Goal: Information Seeking & Learning: Learn about a topic

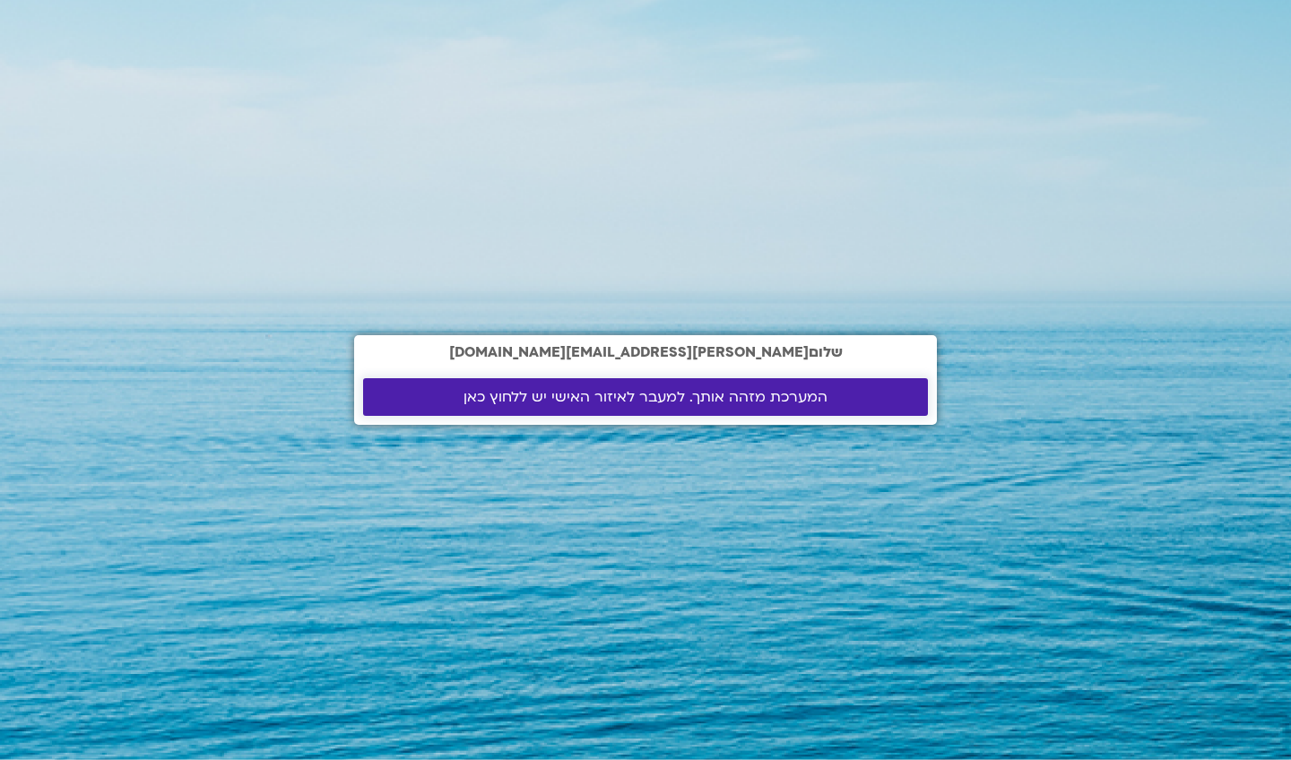
click at [649, 414] on link "המערכת מזהה אותך. למעבר לאיזור האישי יש ללחוץ כאן" at bounding box center [645, 397] width 565 height 38
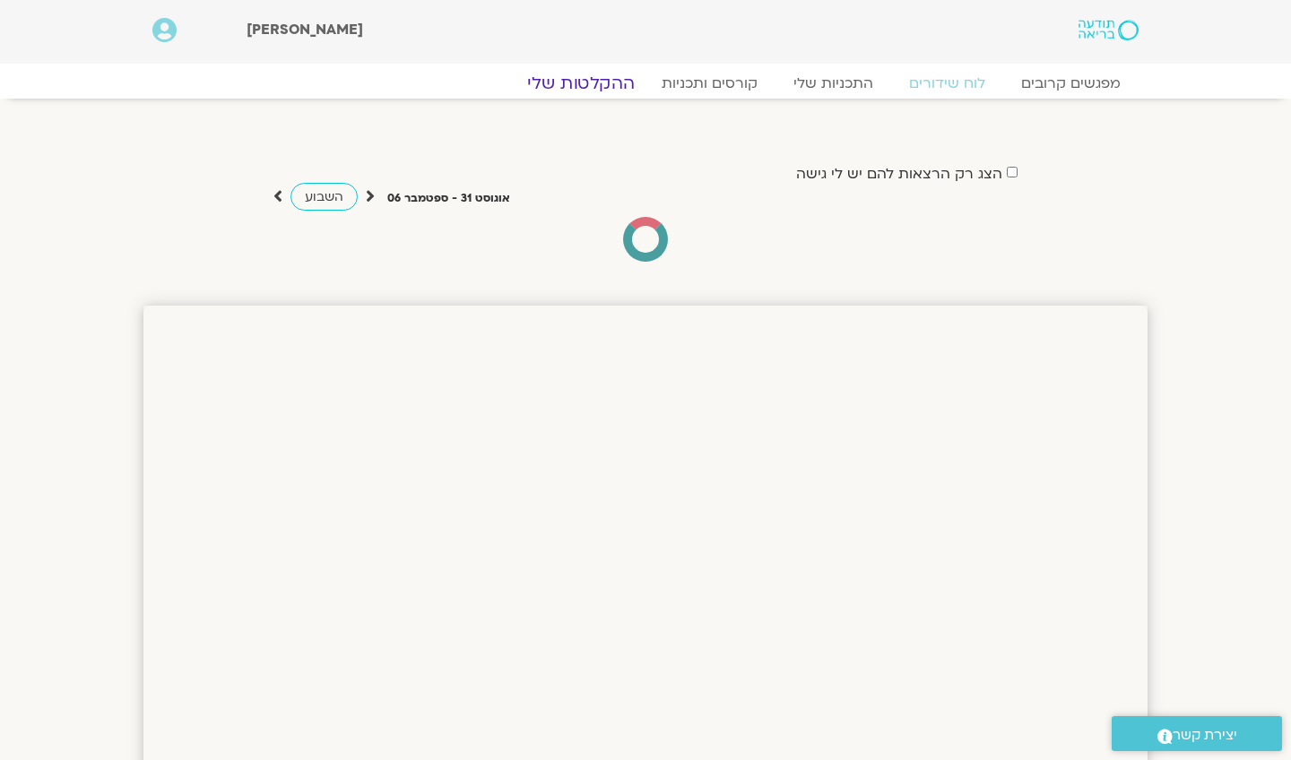
click at [599, 83] on link "ההקלטות שלי" at bounding box center [581, 84] width 151 height 22
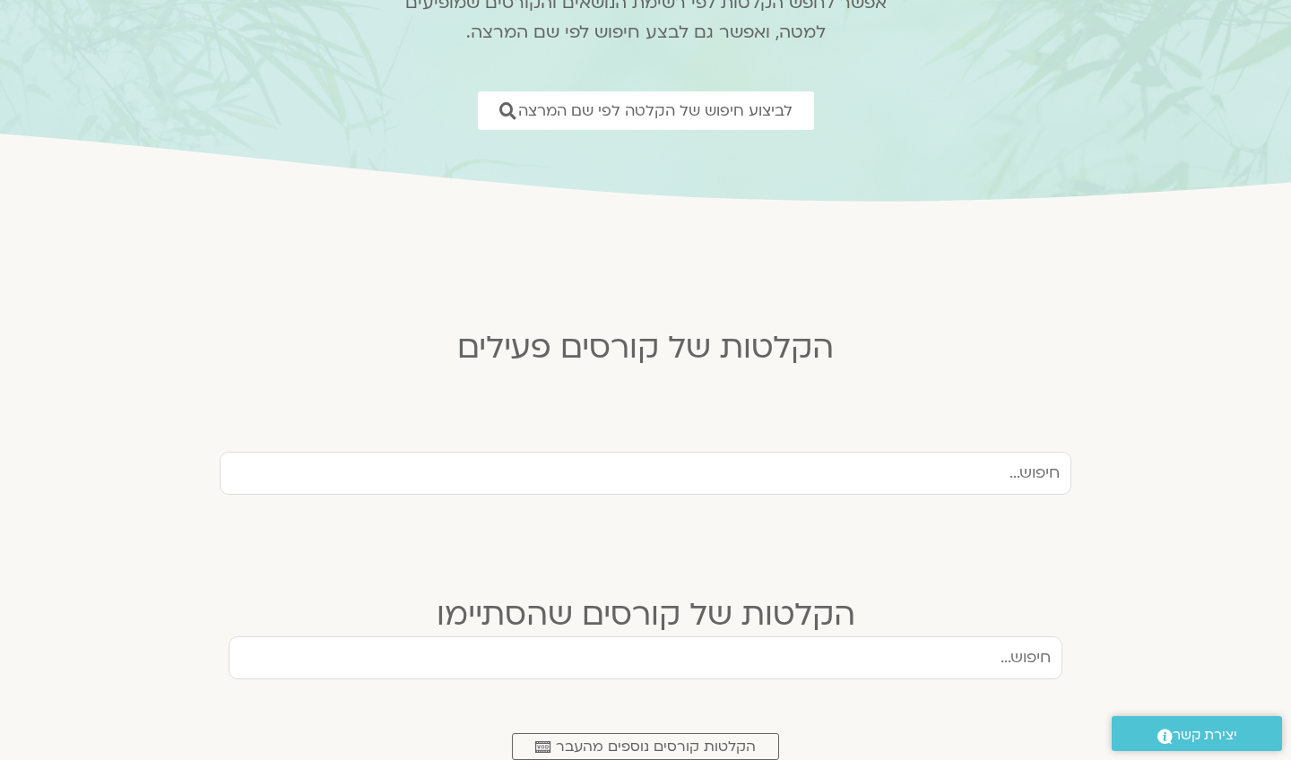
scroll to position [206, 0]
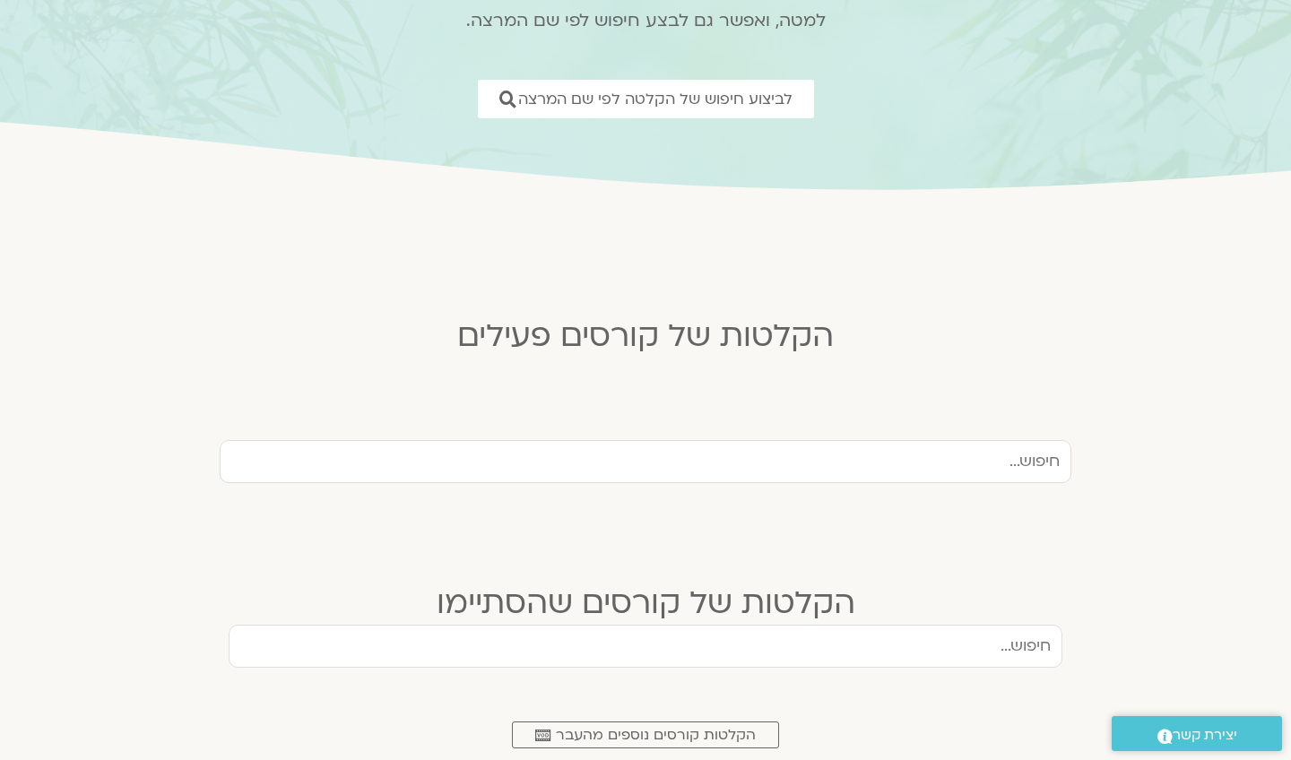
click at [877, 486] on div at bounding box center [646, 470] width 852 height 61
click at [879, 471] on input "text" at bounding box center [646, 461] width 852 height 43
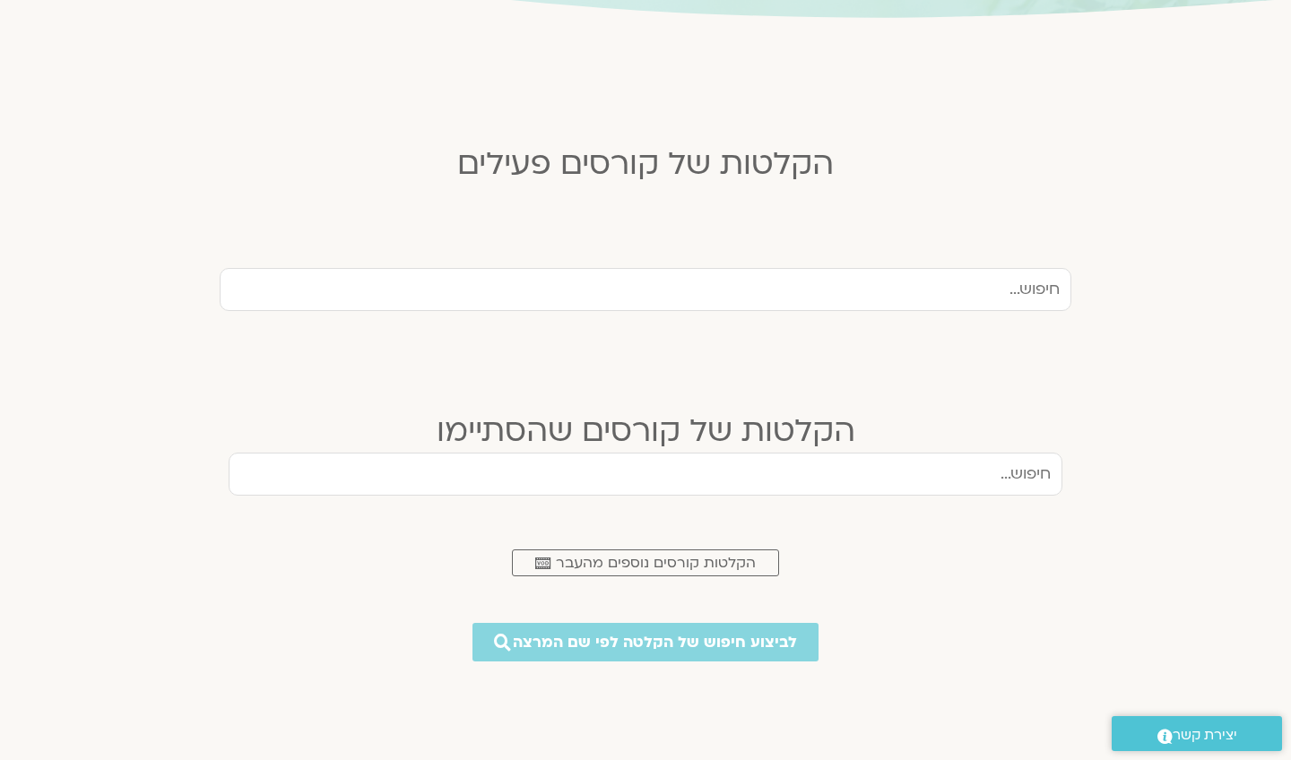
click at [867, 476] on input "text" at bounding box center [646, 474] width 834 height 43
click at [674, 555] on span "הקלטות קורסים נוספים מהעבר" at bounding box center [656, 563] width 200 height 16
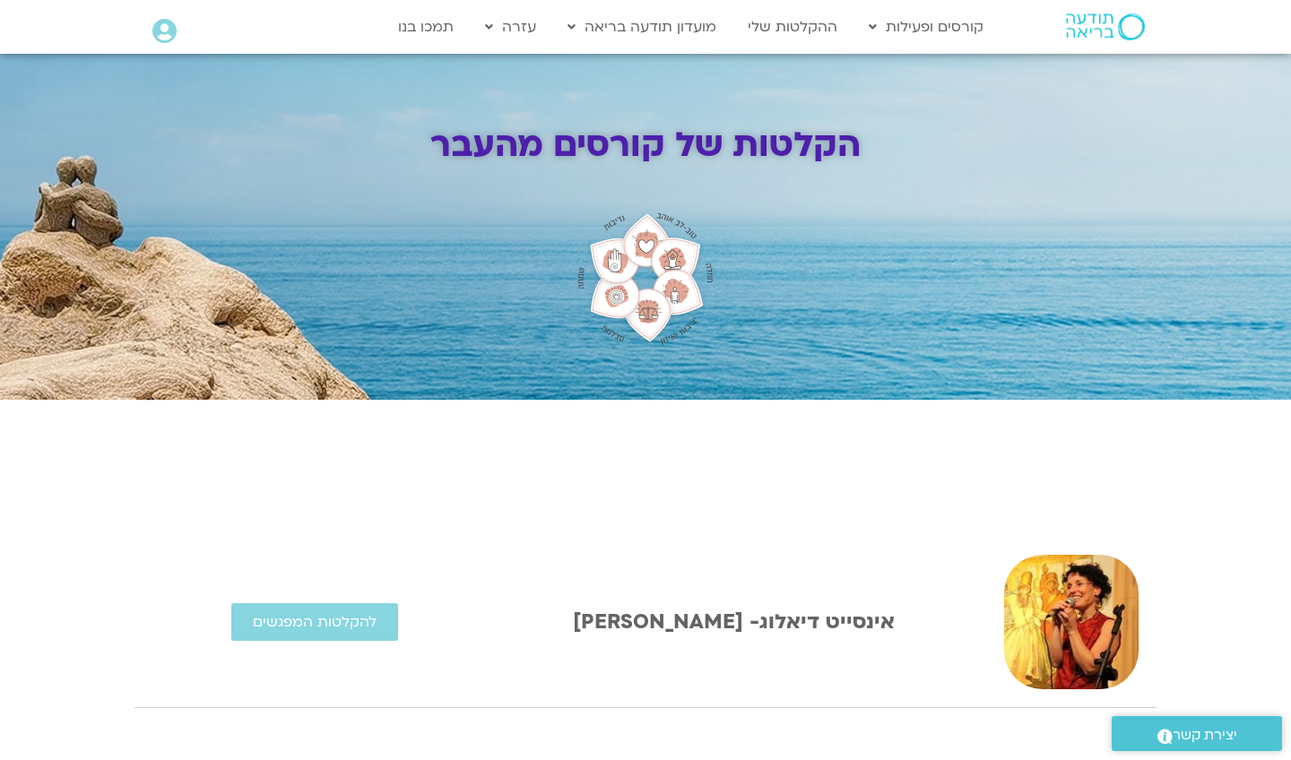
scroll to position [423, 0]
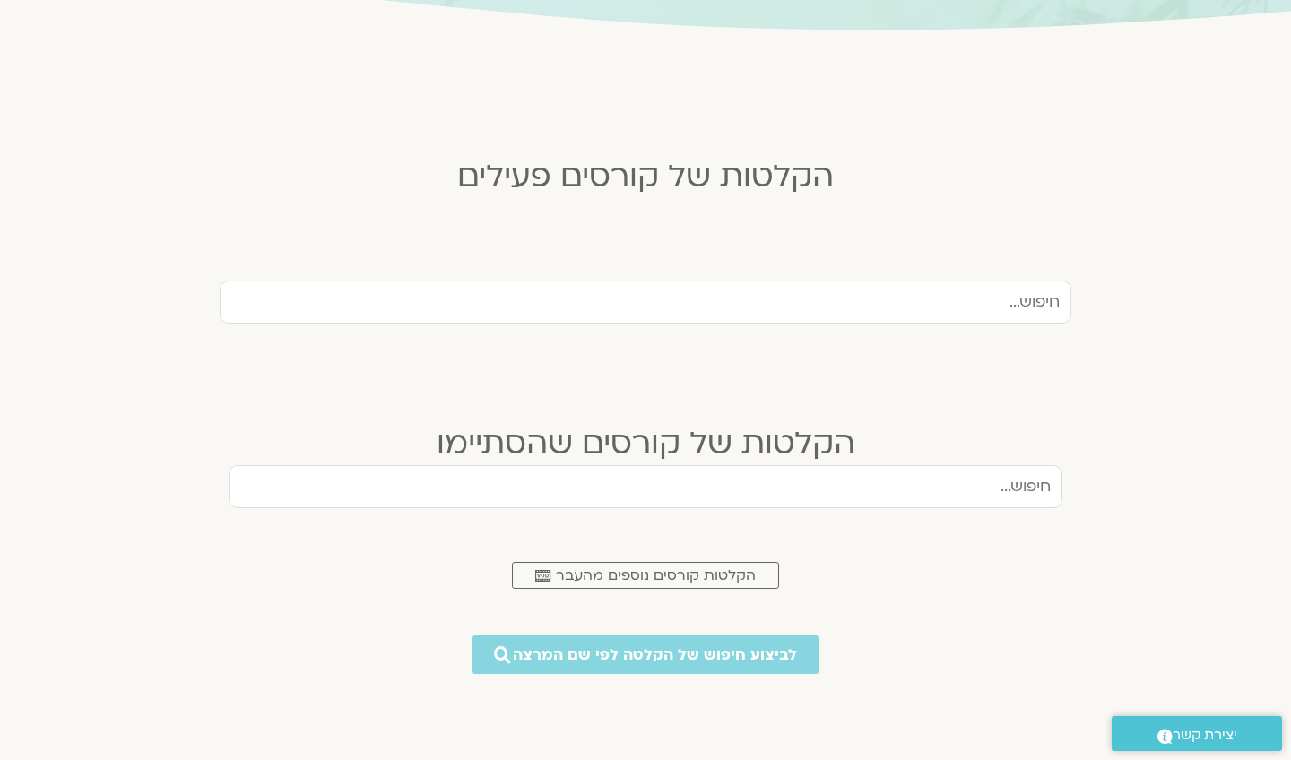
scroll to position [408, 0]
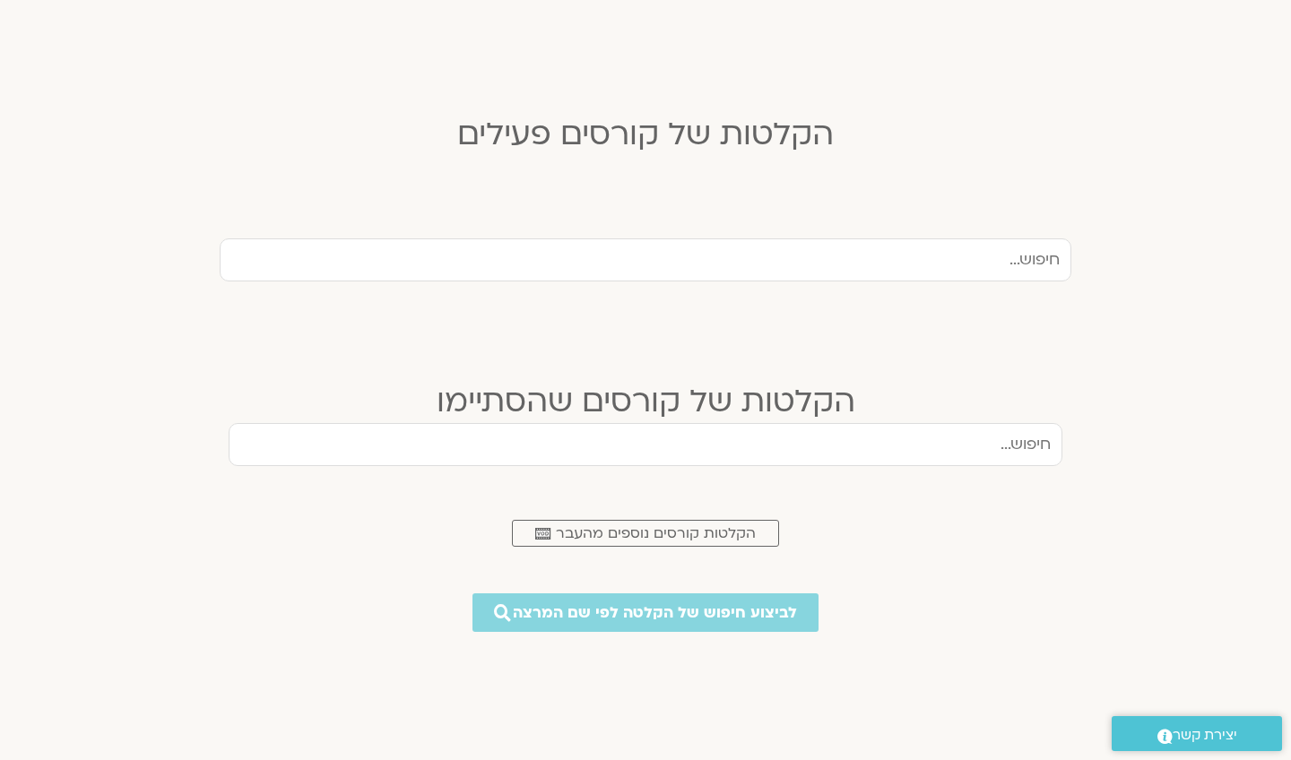
click at [803, 281] on input "text" at bounding box center [646, 260] width 852 height 43
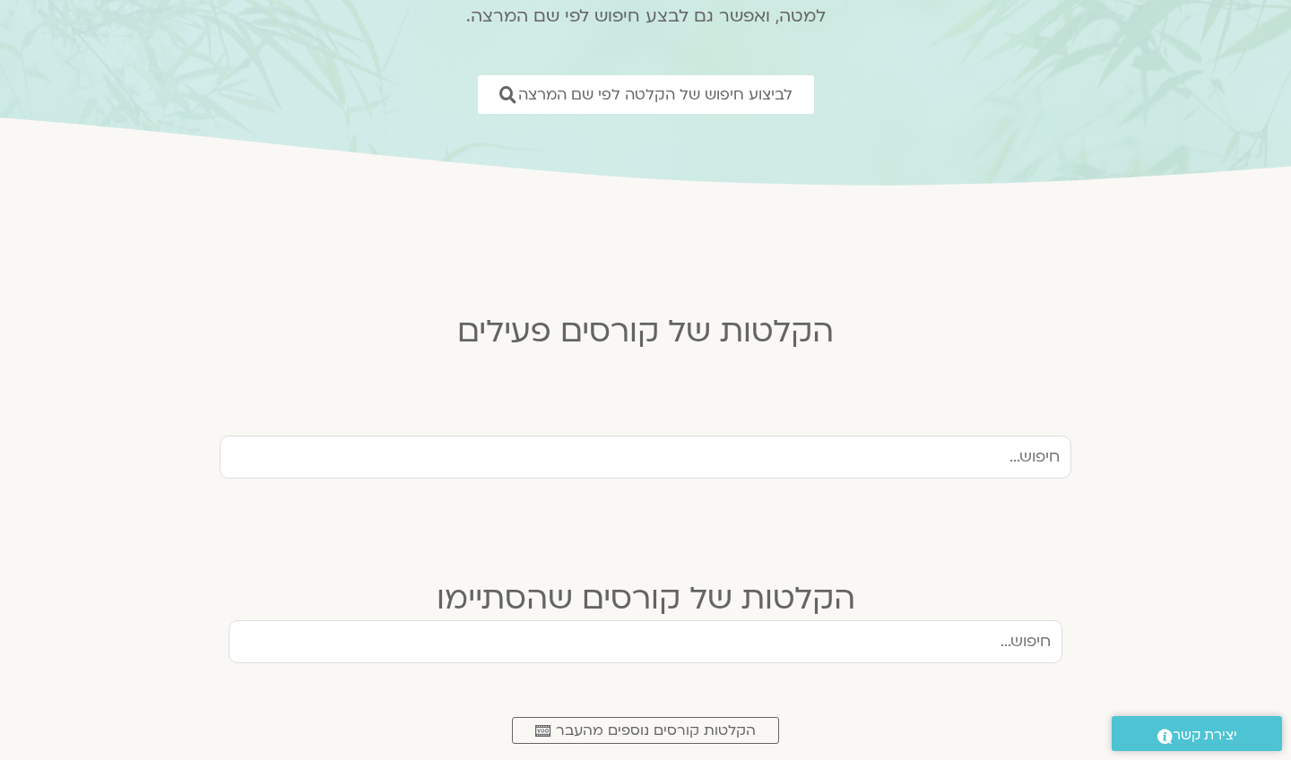
scroll to position [214, 0]
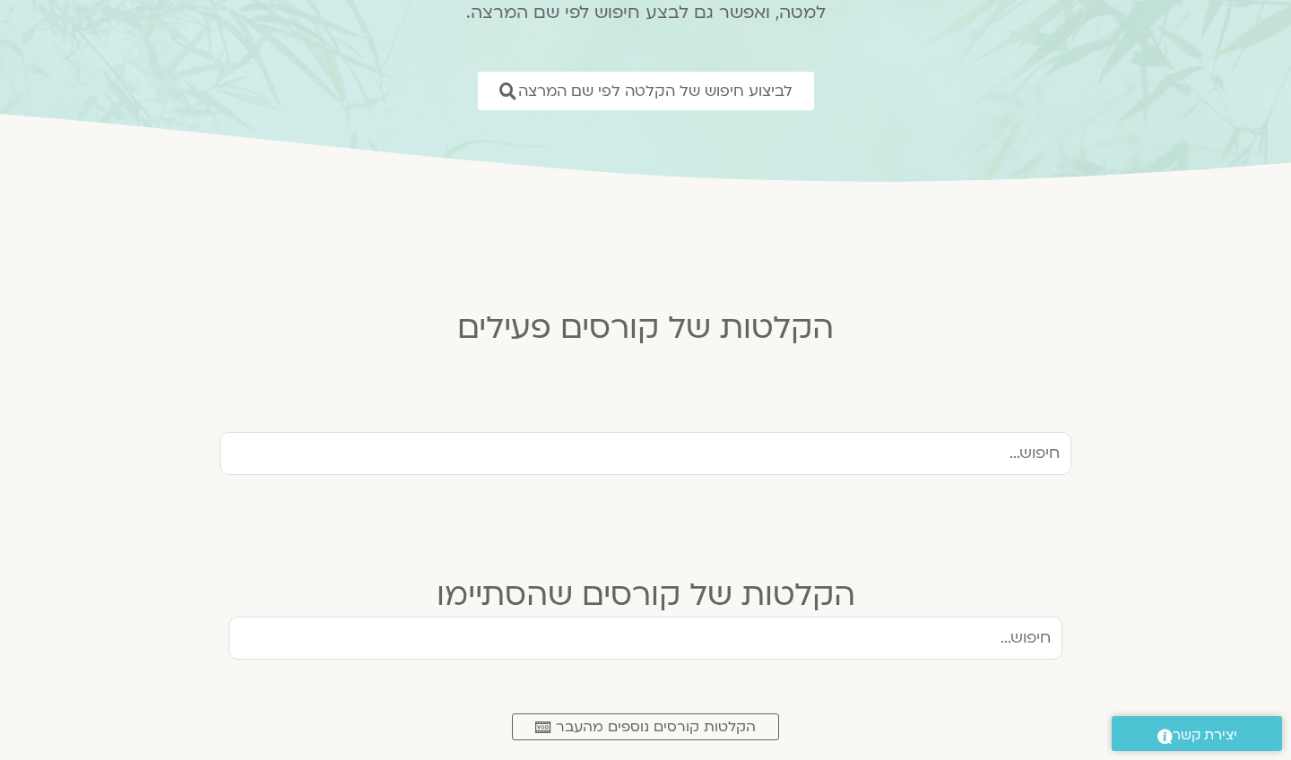
click at [842, 443] on input "text" at bounding box center [646, 453] width 852 height 43
type input "t"
type input "י"
type input "ח"
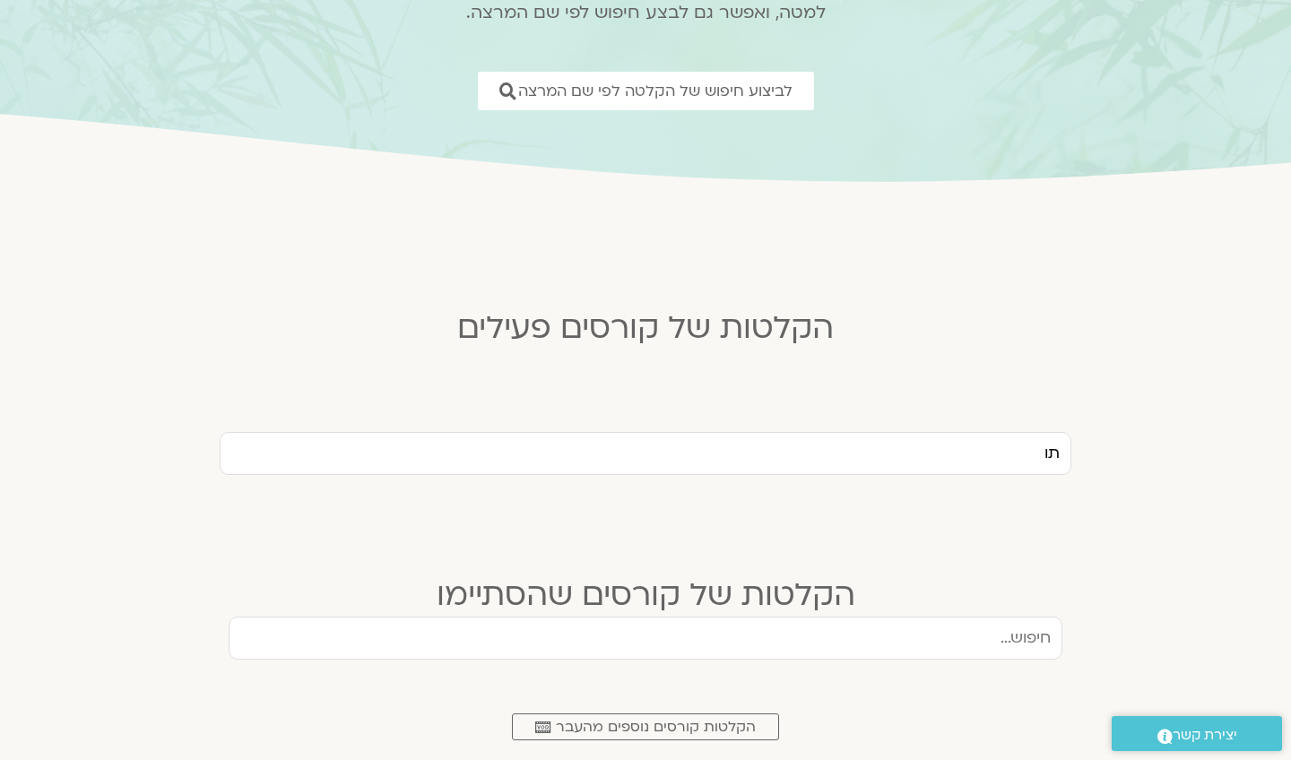
type input "ת"
type input "א"
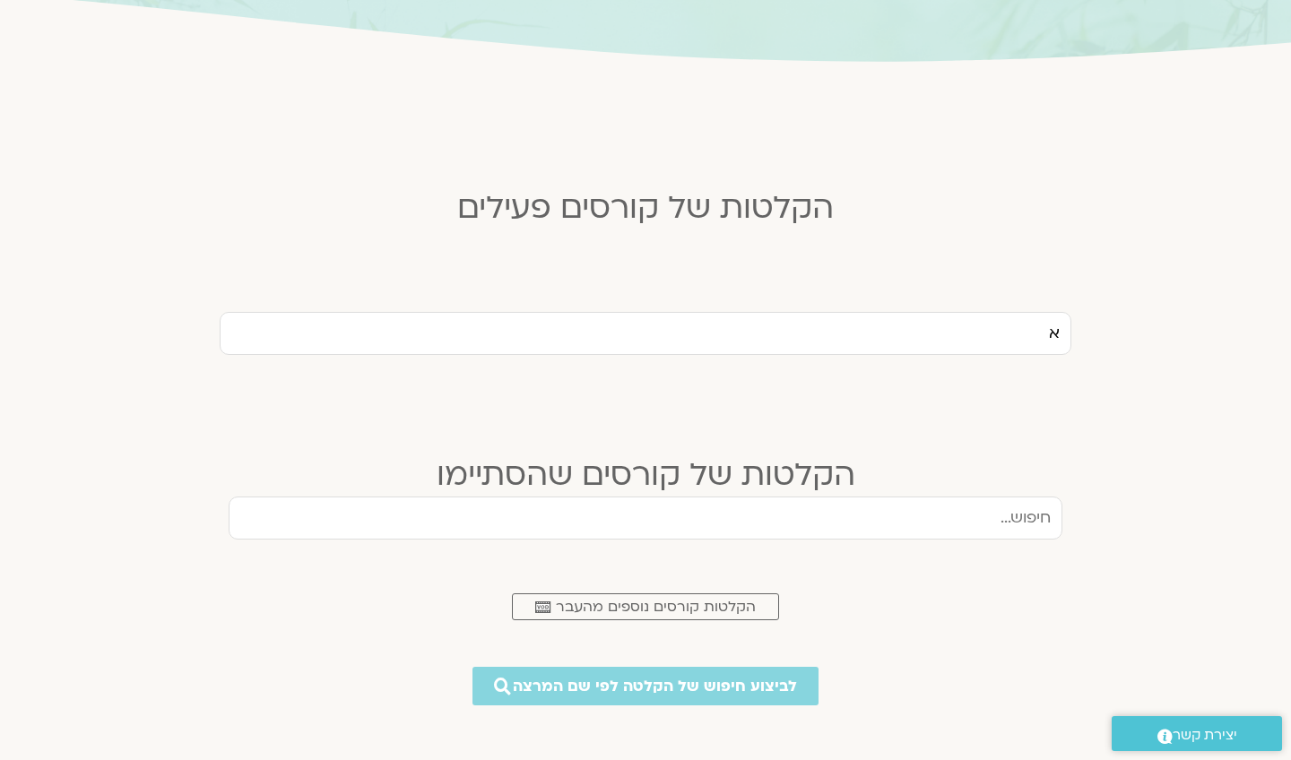
scroll to position [320, 0]
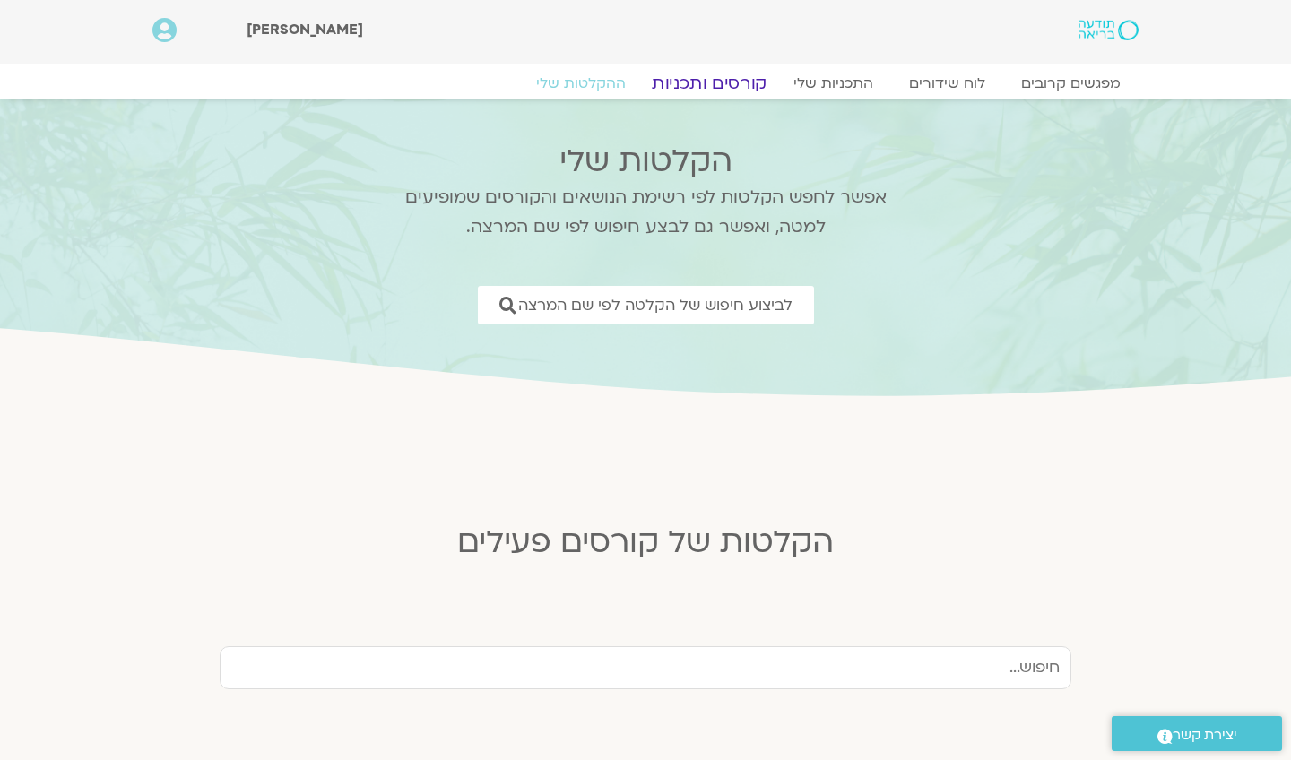
click at [715, 75] on link "קורסים ותכניות" at bounding box center [709, 84] width 158 height 22
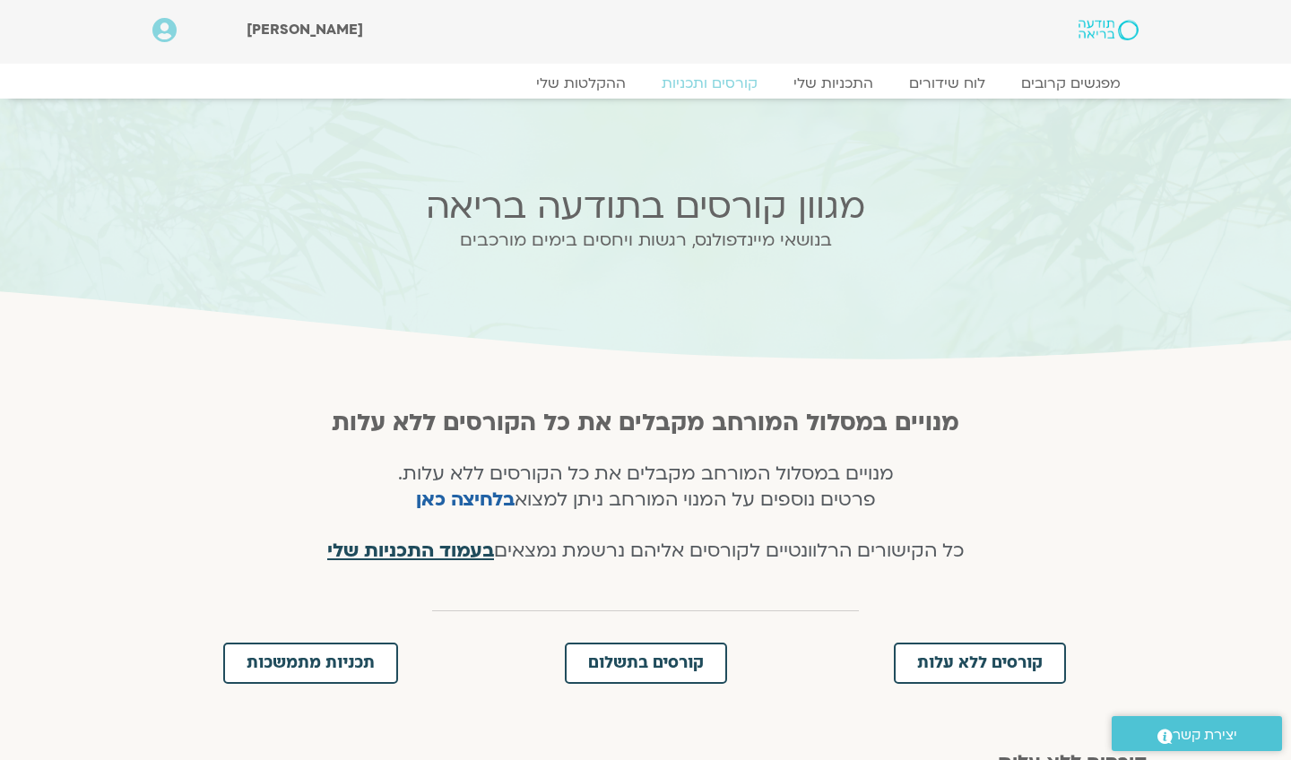
click at [463, 542] on span "בעמוד התכניות שלי" at bounding box center [410, 551] width 167 height 26
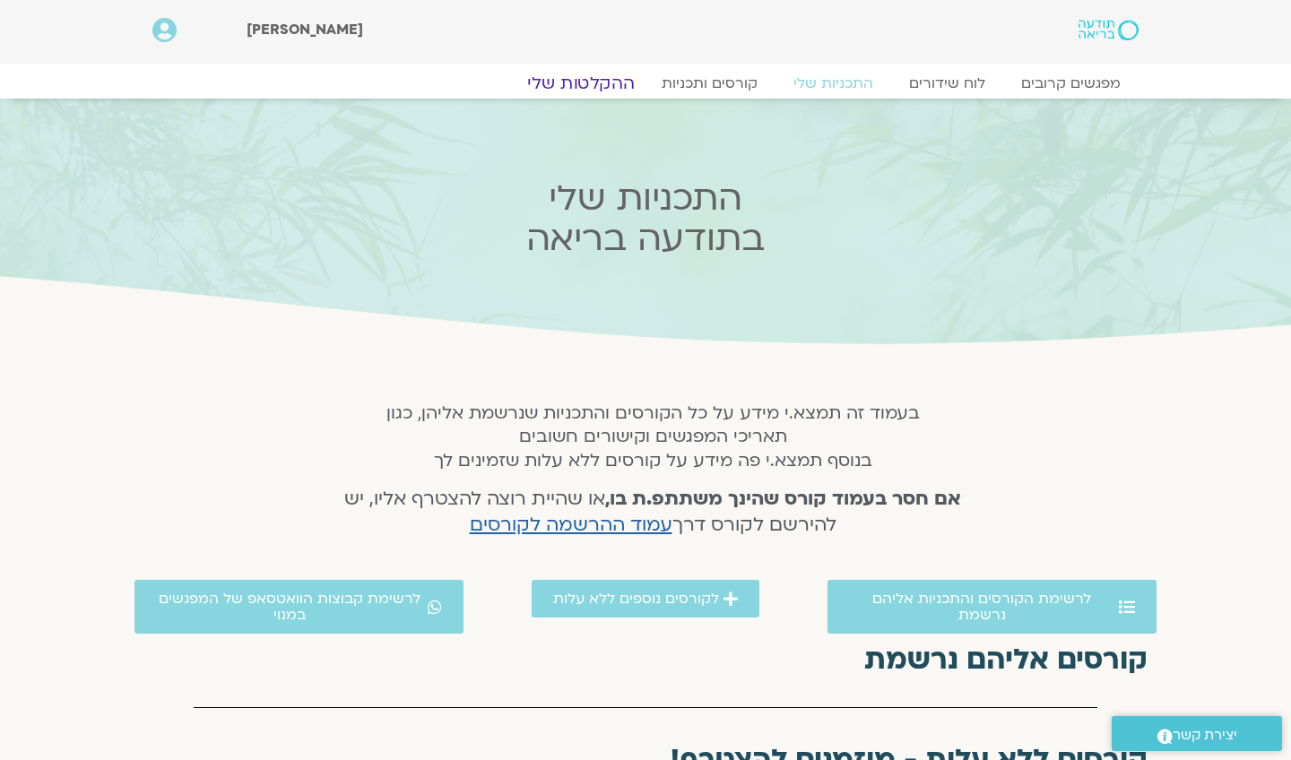
click at [603, 89] on link "ההקלטות שלי" at bounding box center [581, 84] width 151 height 22
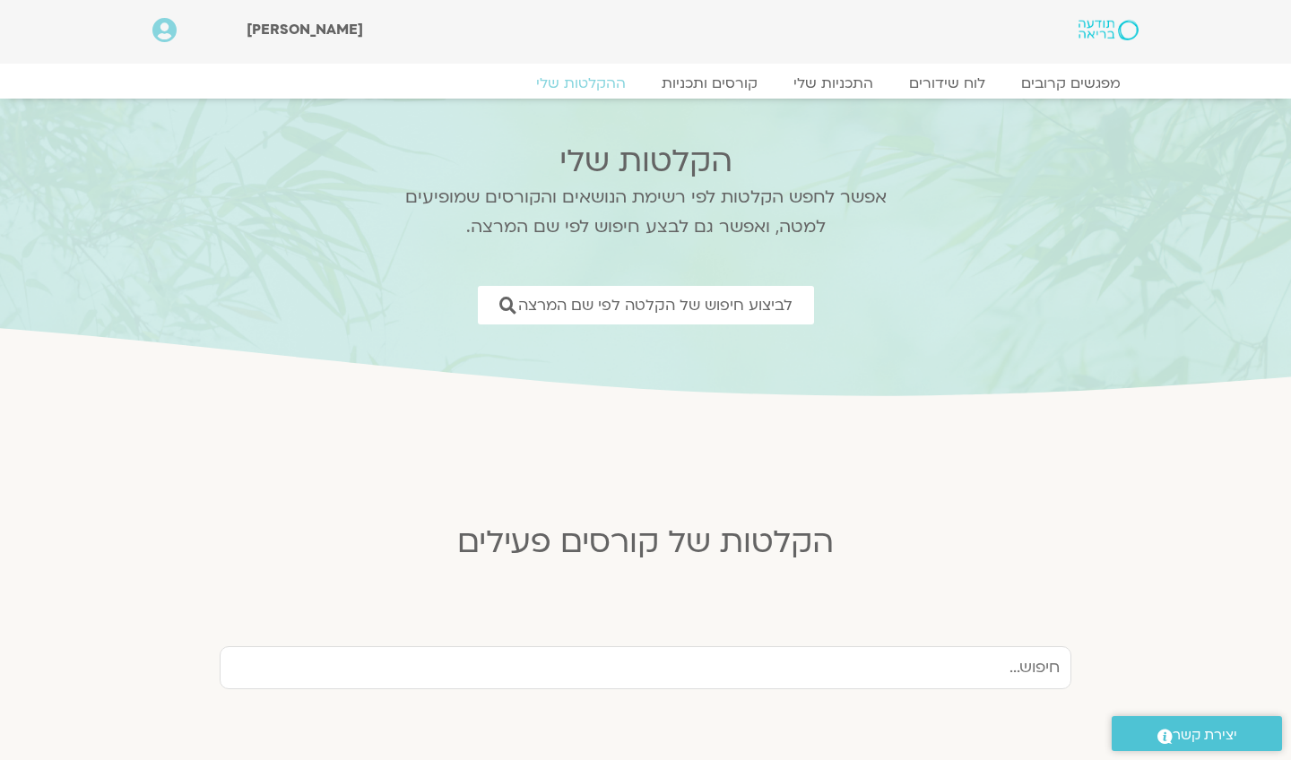
click at [871, 650] on input "text" at bounding box center [646, 668] width 852 height 43
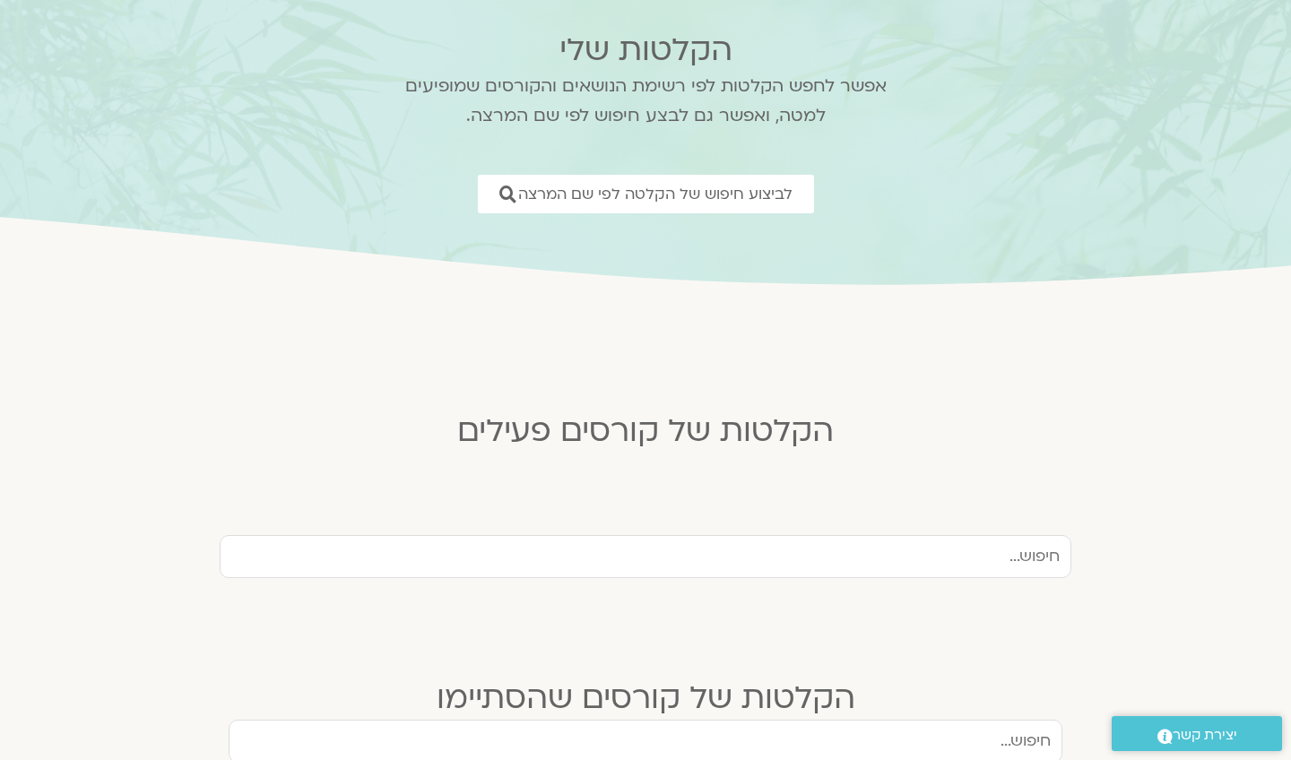
scroll to position [113, 0]
type input "מסעות"
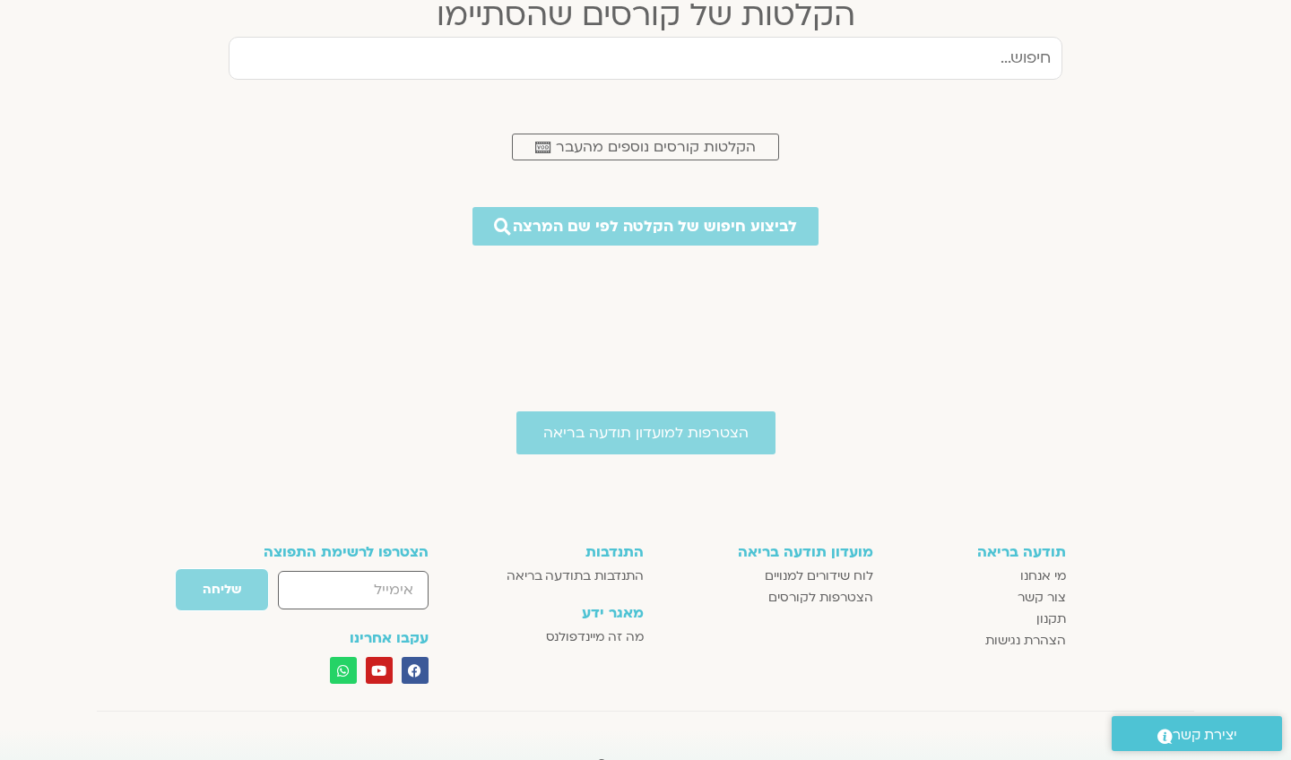
scroll to position [551, 0]
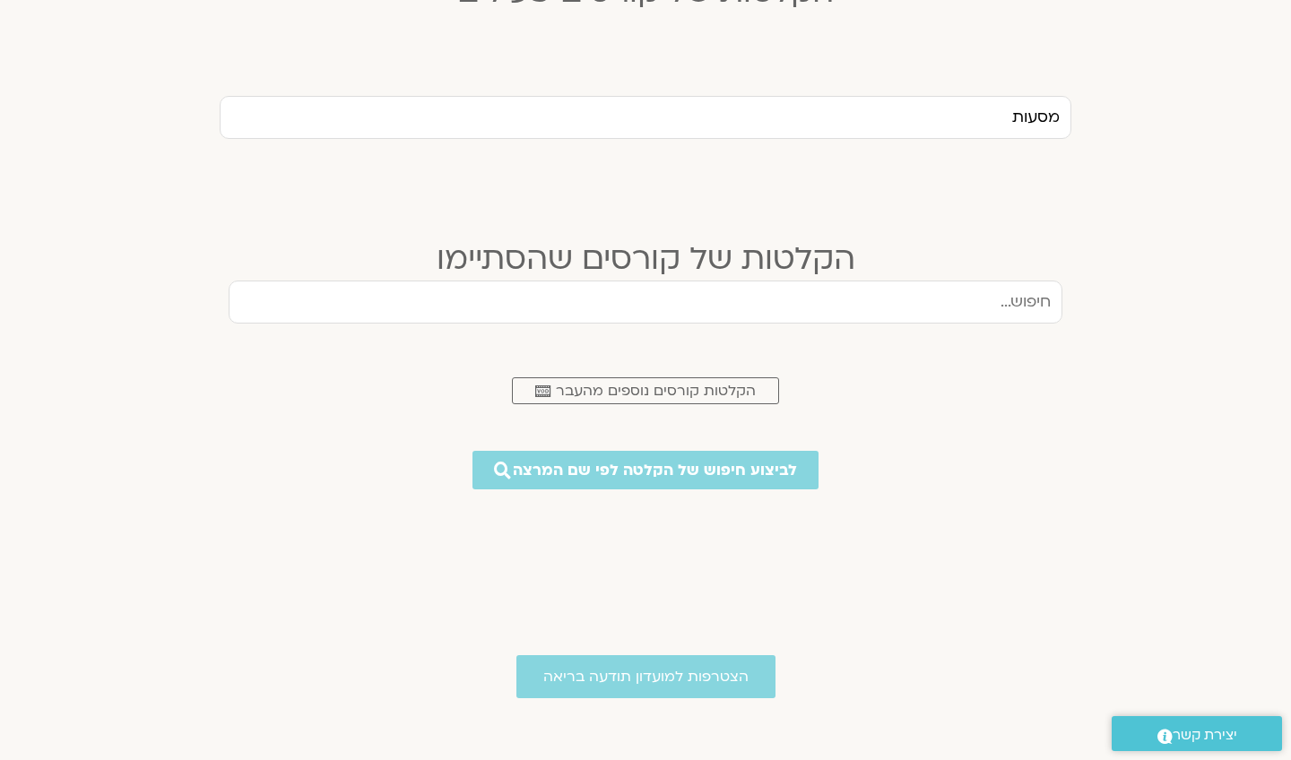
click at [1013, 306] on input "text" at bounding box center [646, 302] width 834 height 43
type input "מסעות"
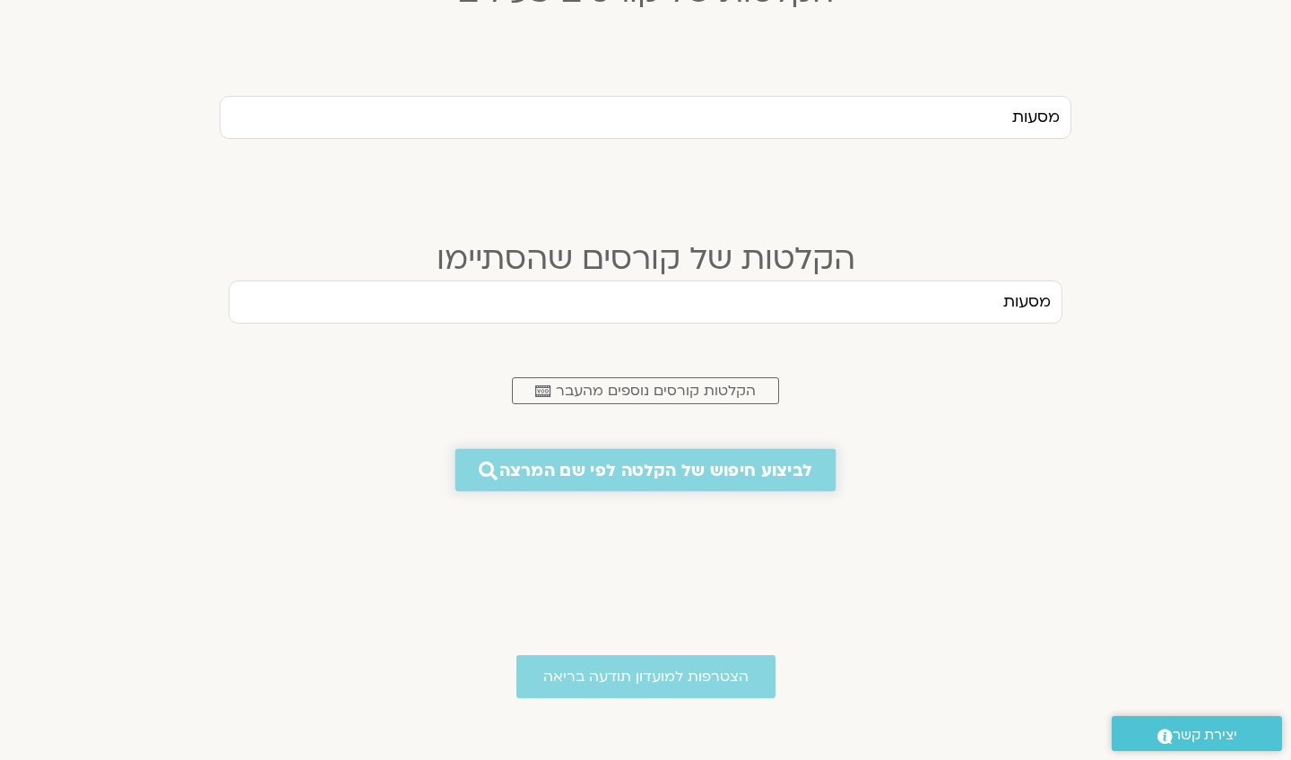
click at [742, 466] on span "לביצוע חיפוש של הקלטה לפי שם המרצה" at bounding box center [655, 470] width 313 height 19
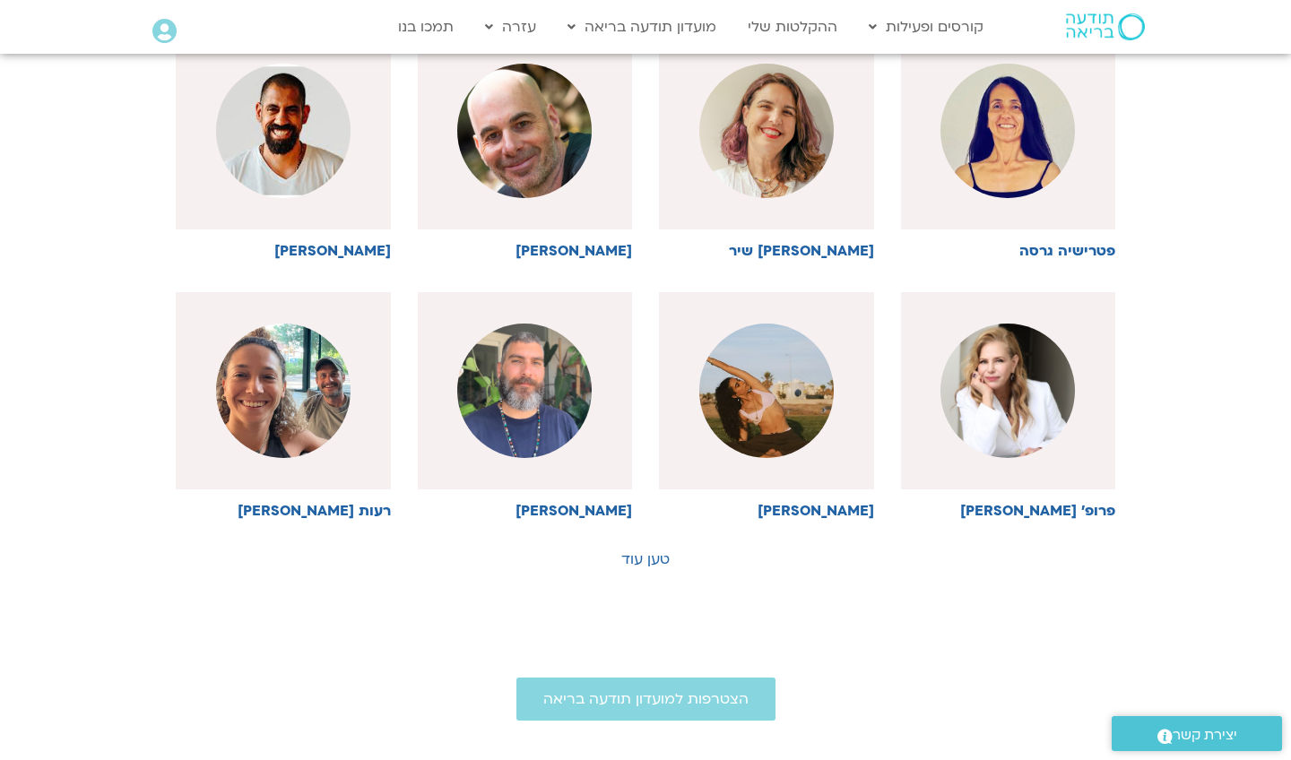
scroll to position [778, 0]
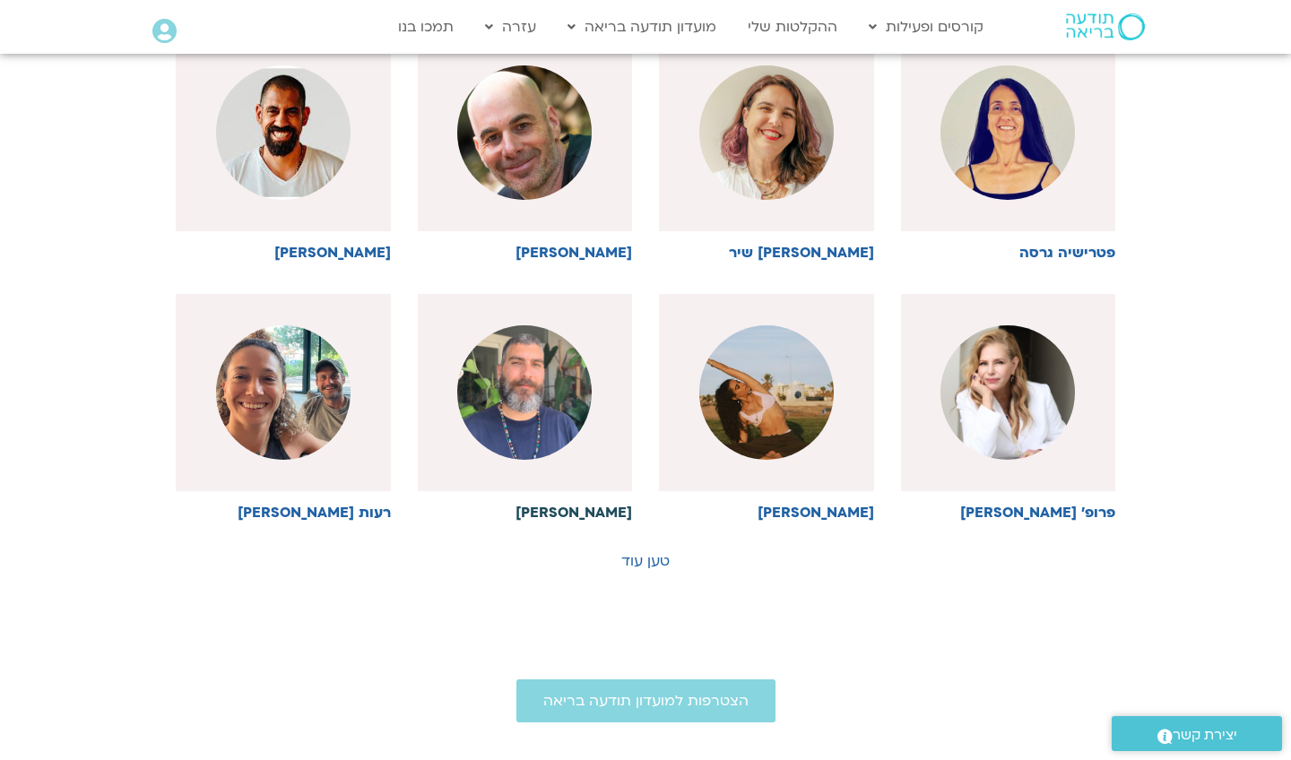
click at [550, 384] on img at bounding box center [524, 393] width 135 height 135
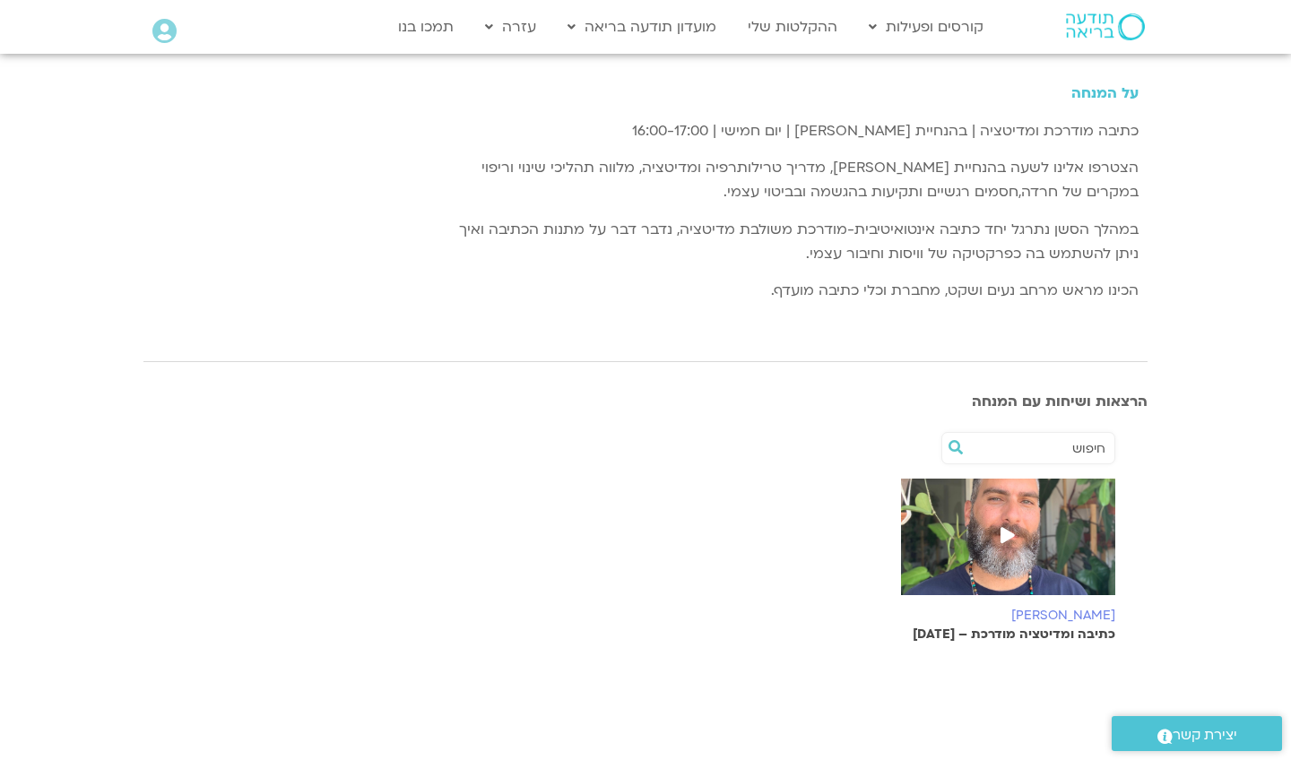
scroll to position [259, 0]
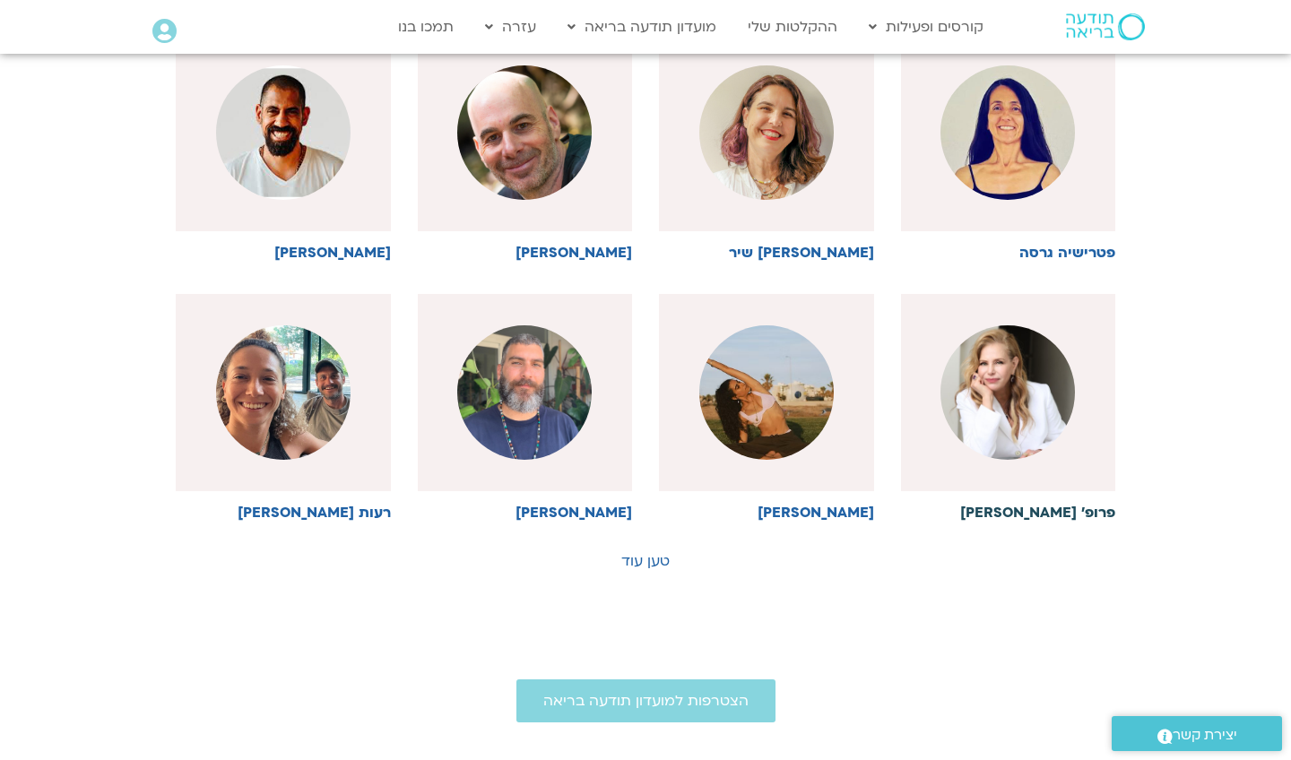
click at [1027, 345] on img at bounding box center [1008, 393] width 135 height 135
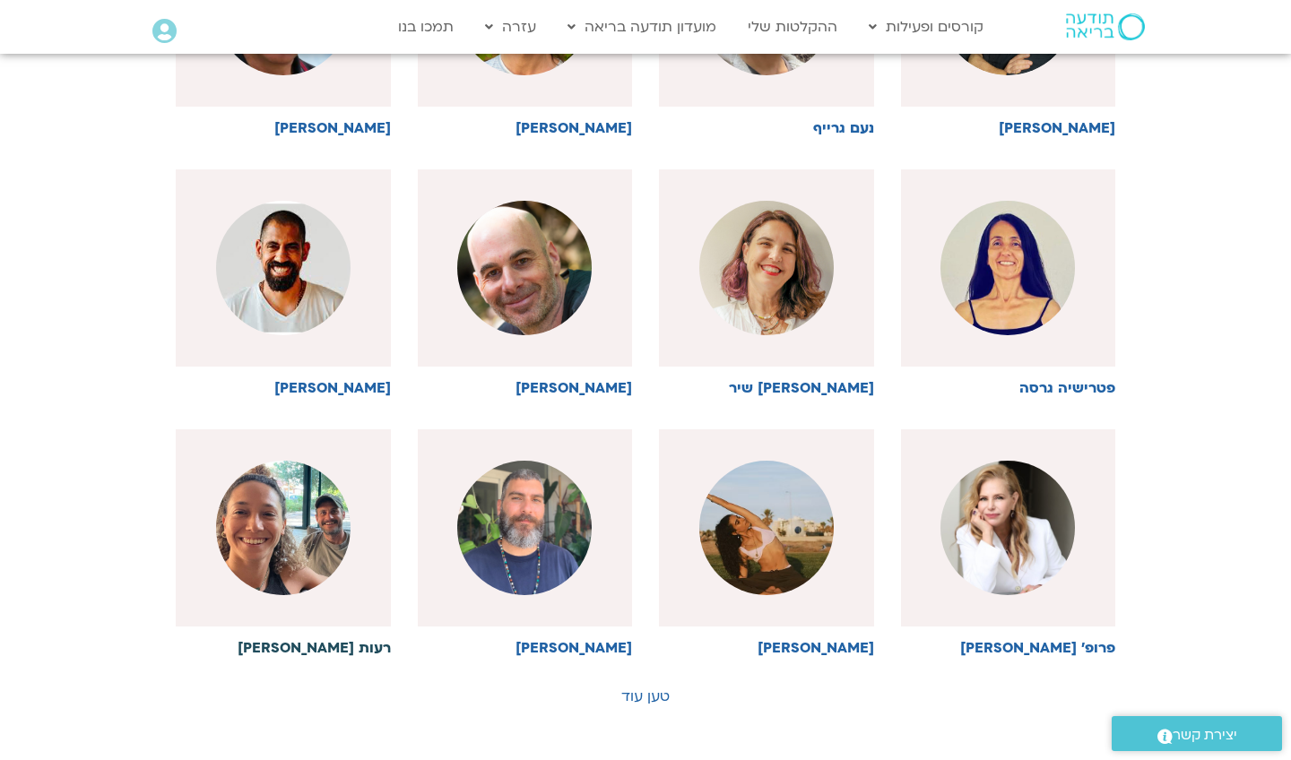
click at [303, 533] on img at bounding box center [283, 528] width 135 height 135
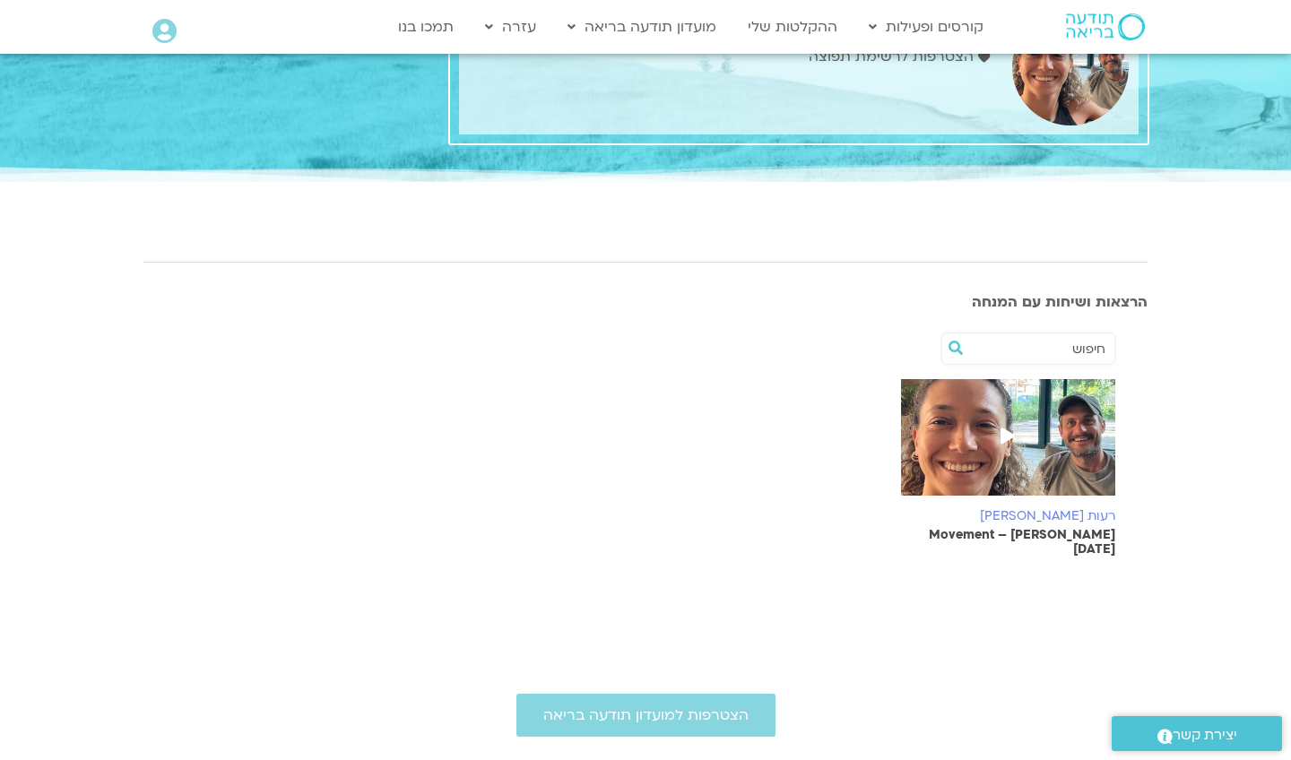
scroll to position [86, 0]
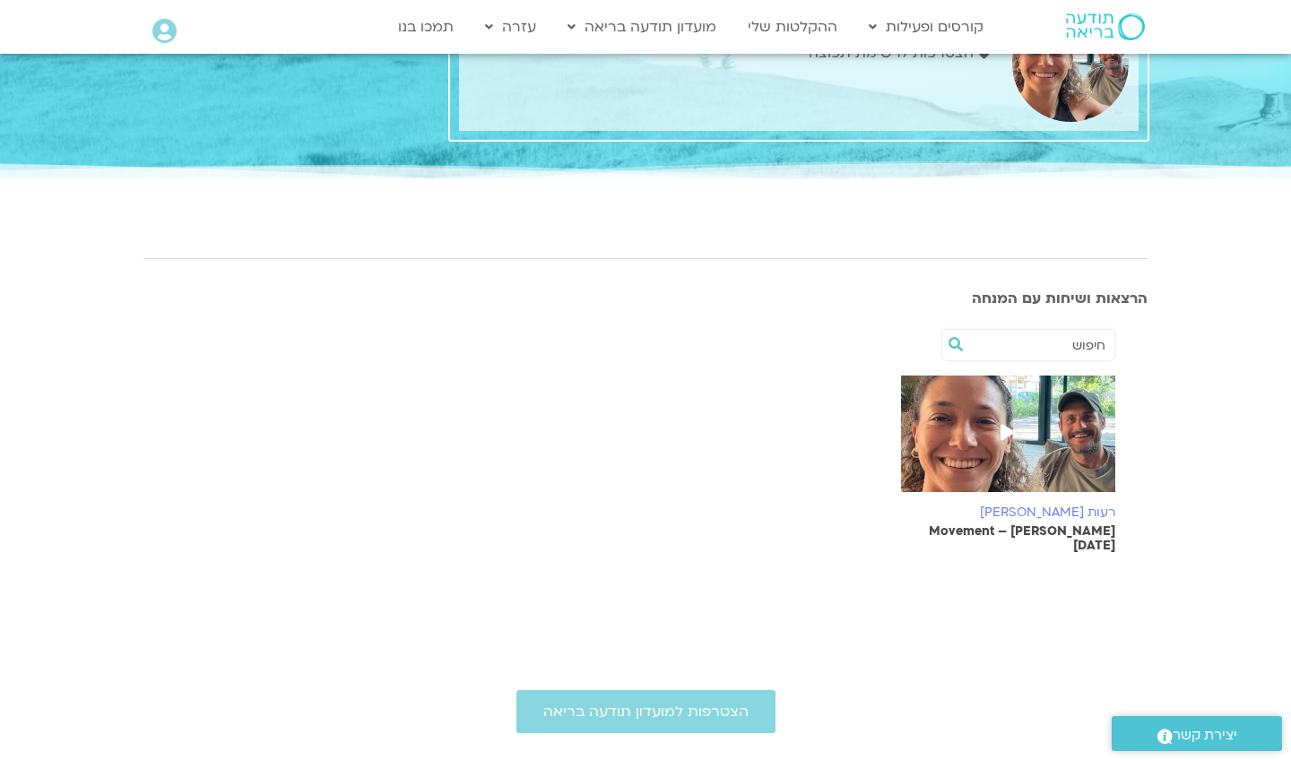
click at [1019, 463] on img at bounding box center [1008, 443] width 215 height 135
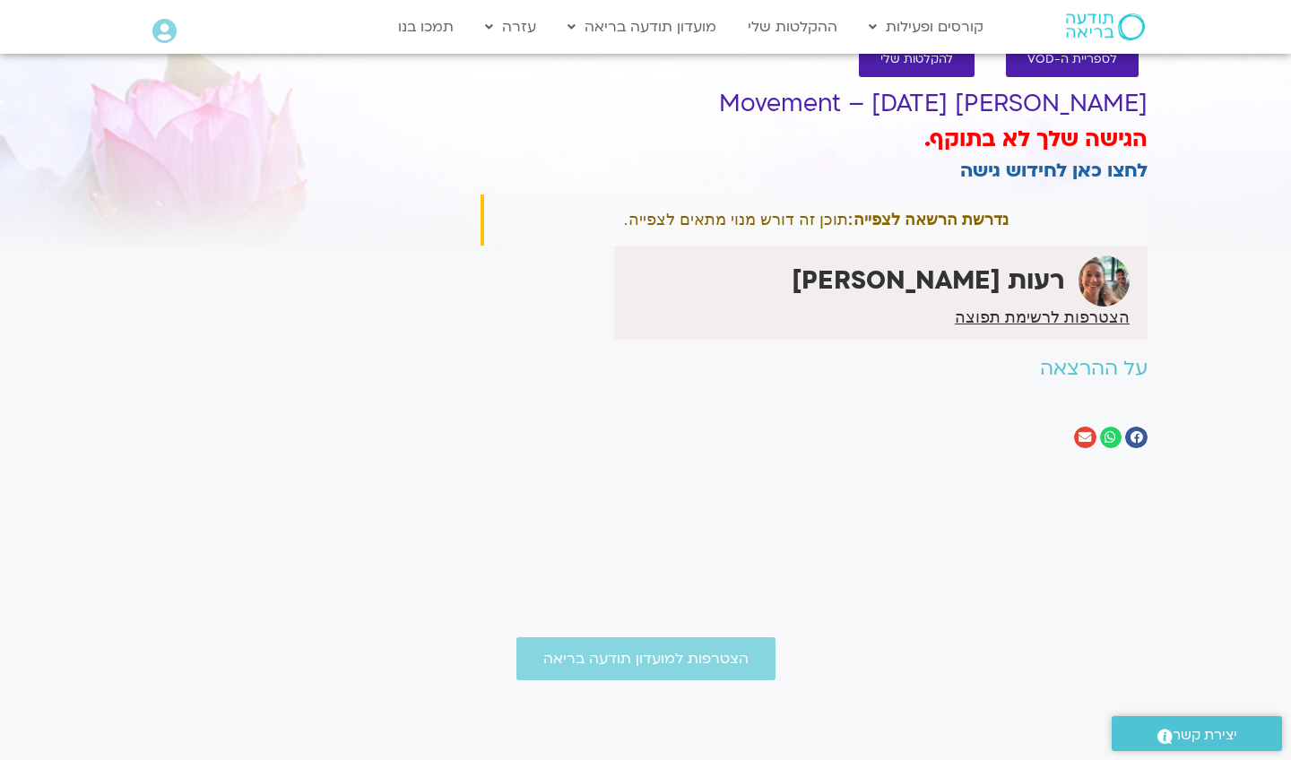
scroll to position [47, 0]
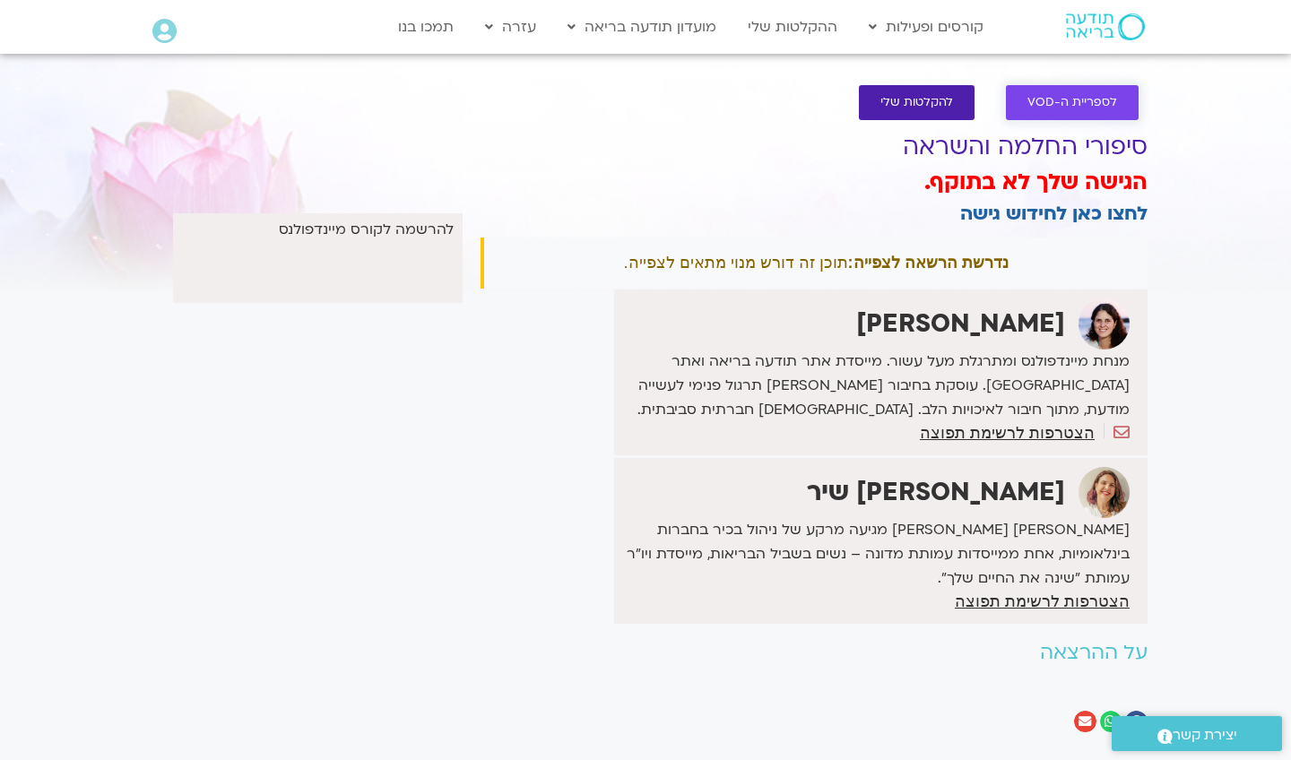
click at [1091, 112] on link "לספריית ה-VOD" at bounding box center [1072, 102] width 133 height 35
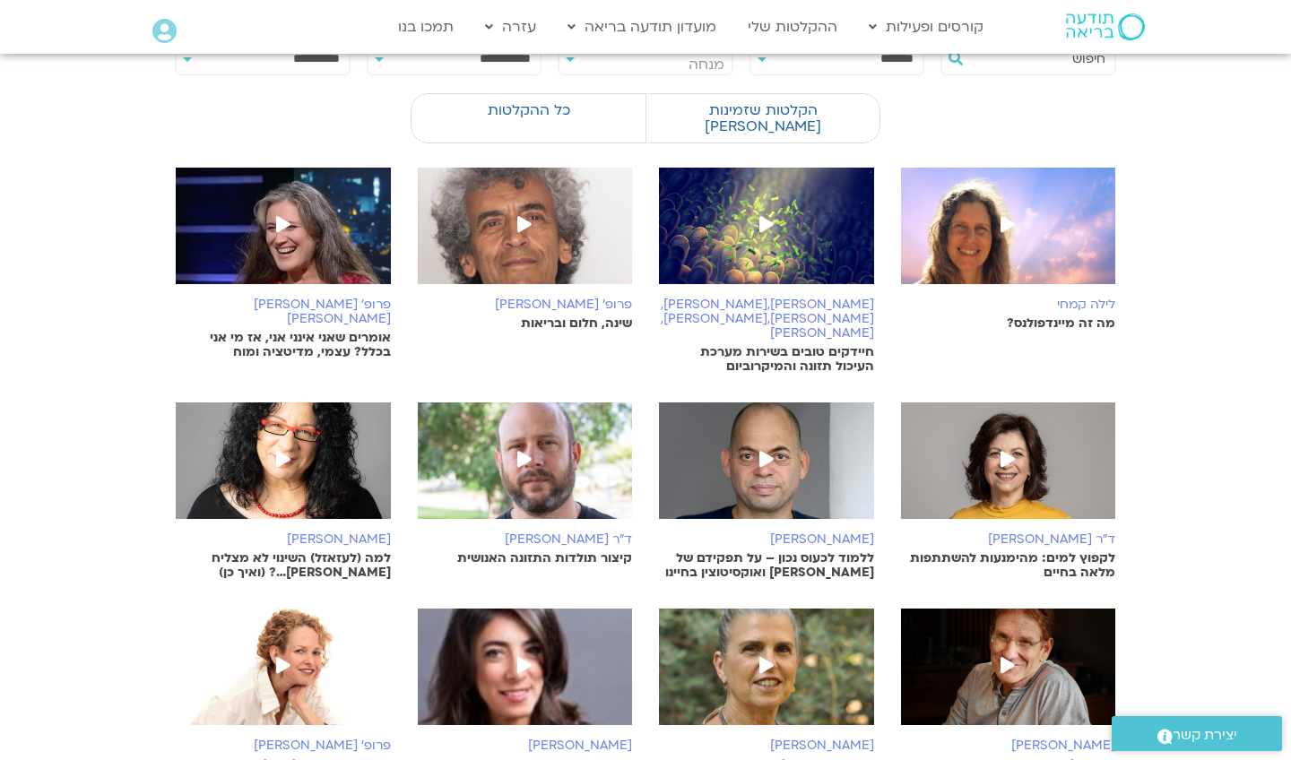
scroll to position [244, 0]
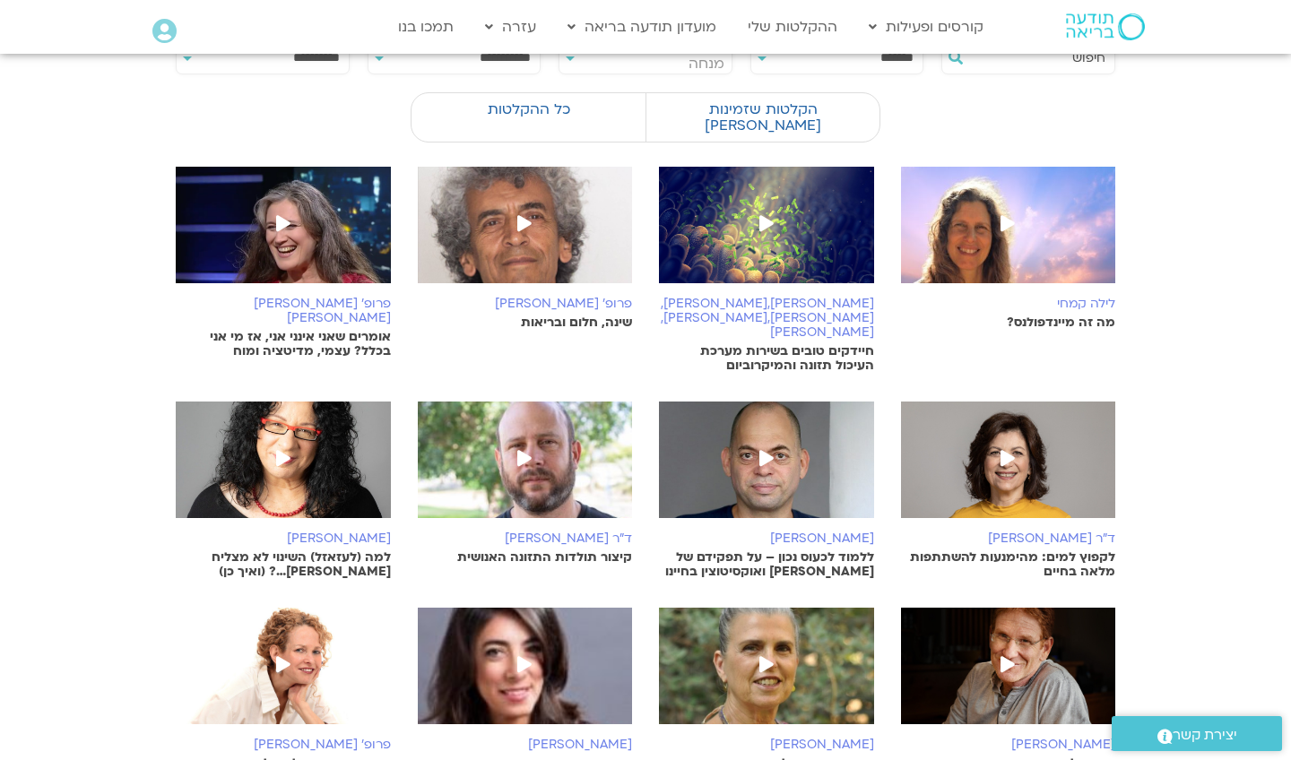
click at [806, 210] on img at bounding box center [766, 234] width 215 height 135
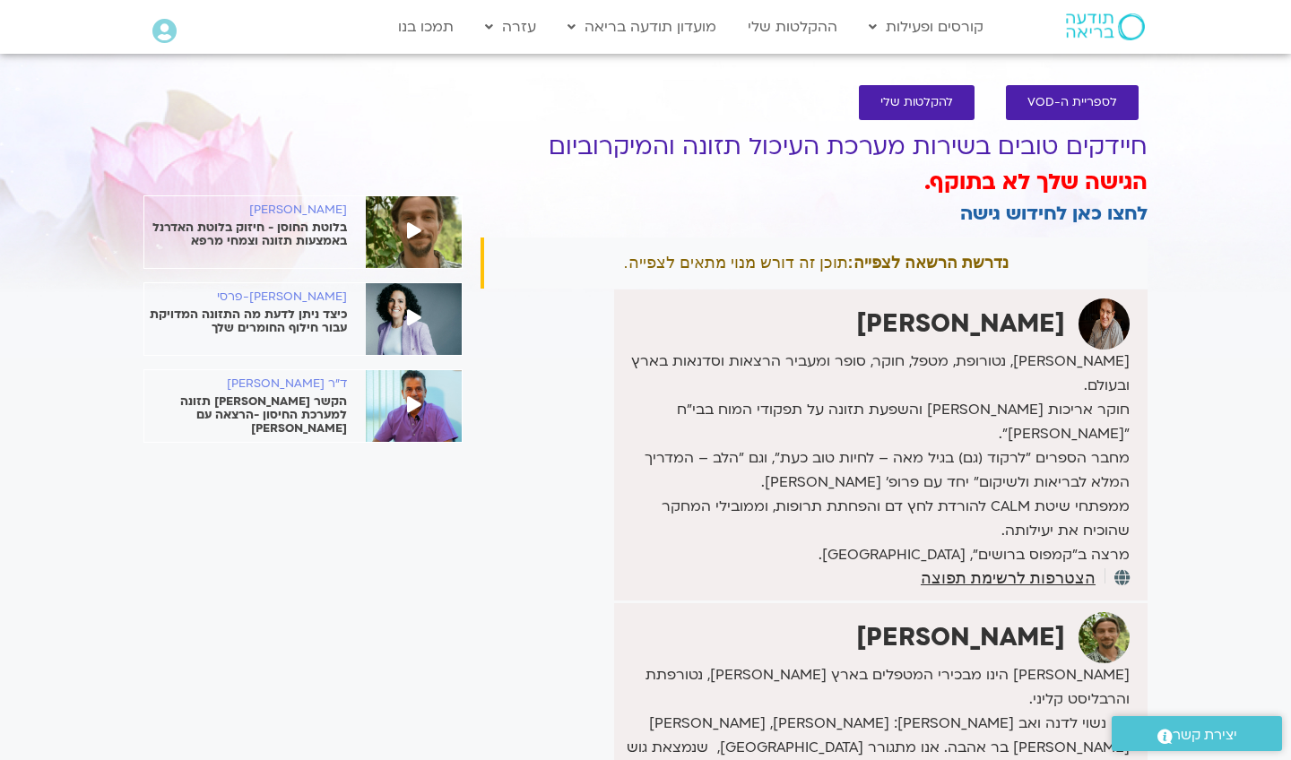
click at [175, 28] on icon at bounding box center [164, 31] width 24 height 25
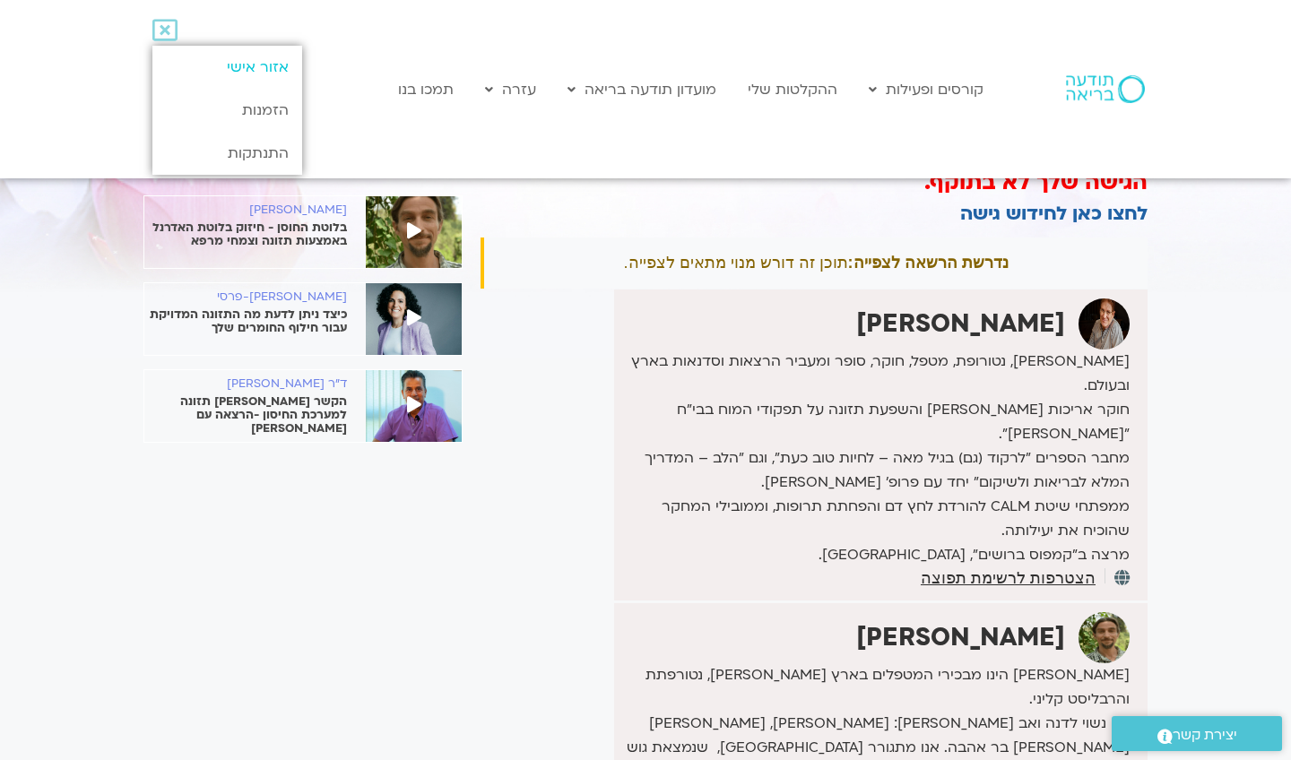
click at [246, 74] on link "אזור אישי" at bounding box center [227, 67] width 150 height 43
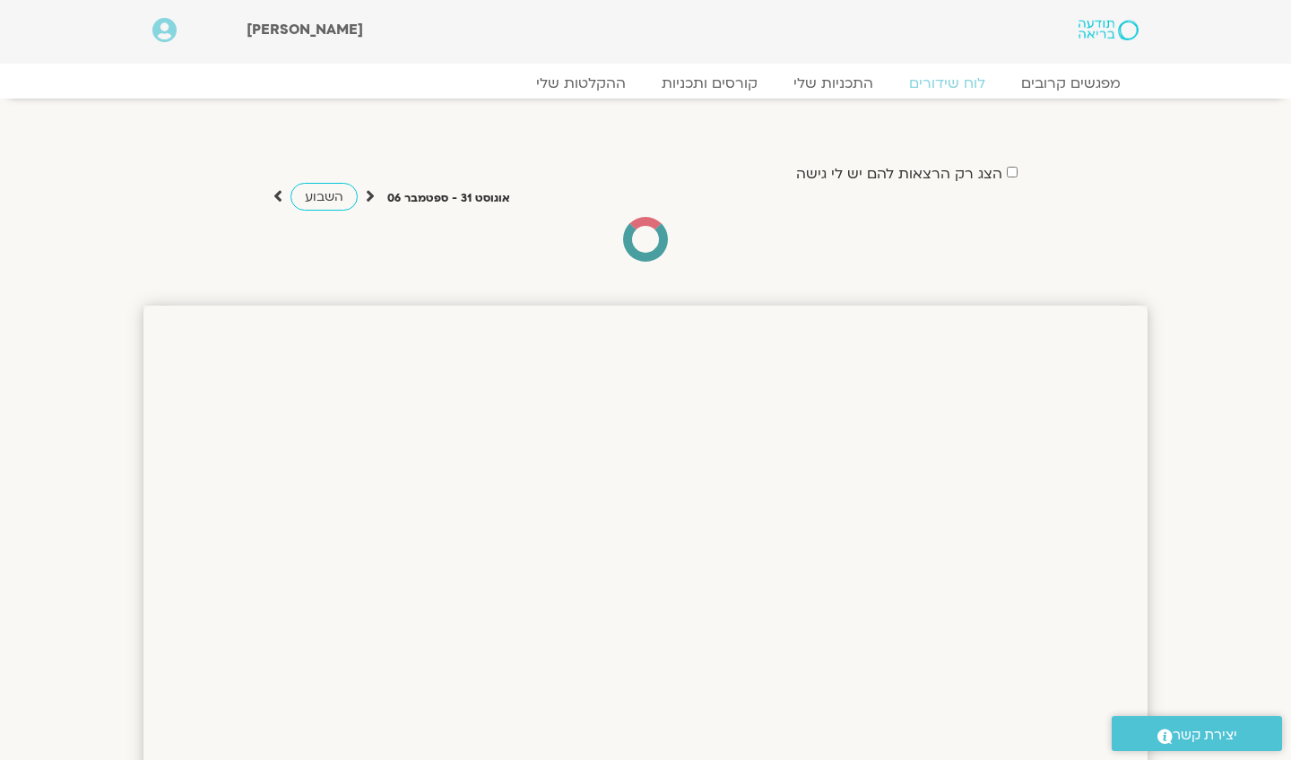
click at [161, 18] on icon at bounding box center [164, 30] width 24 height 25
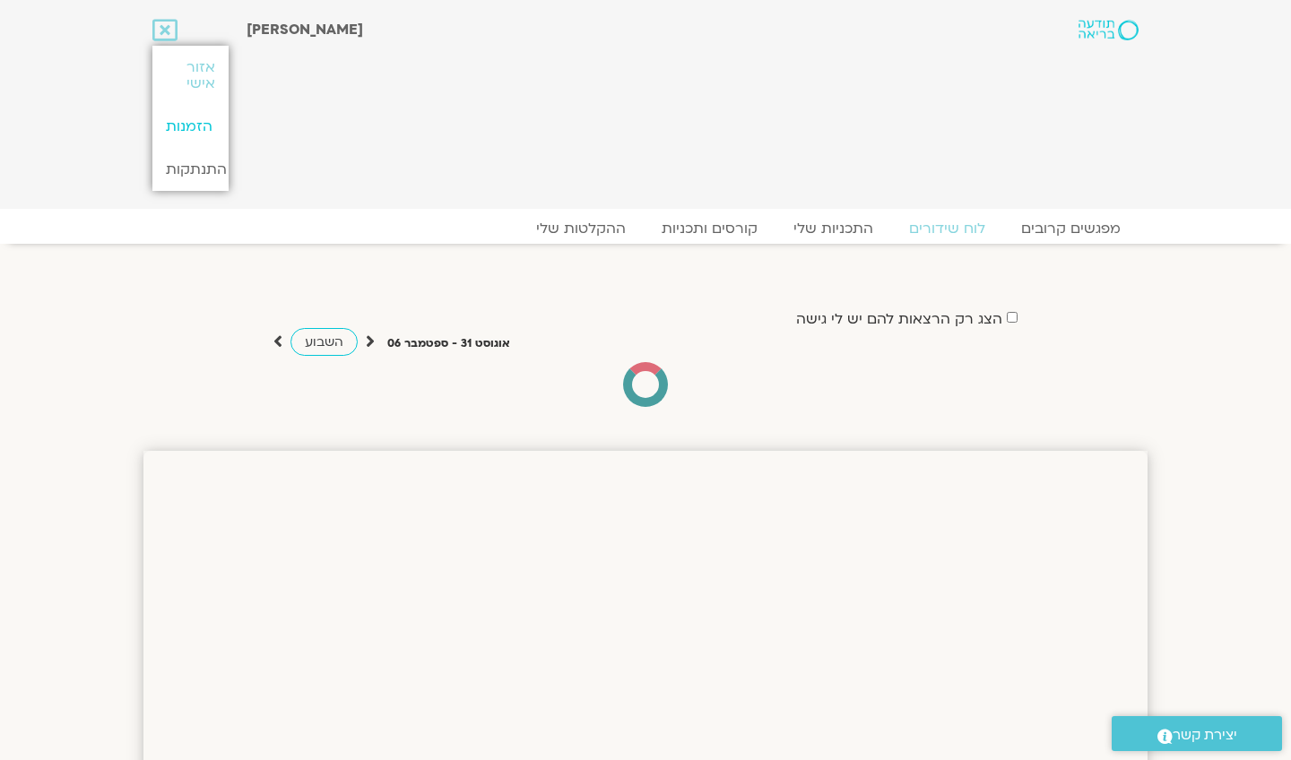
click at [174, 129] on link "הזמנות" at bounding box center [189, 126] width 75 height 43
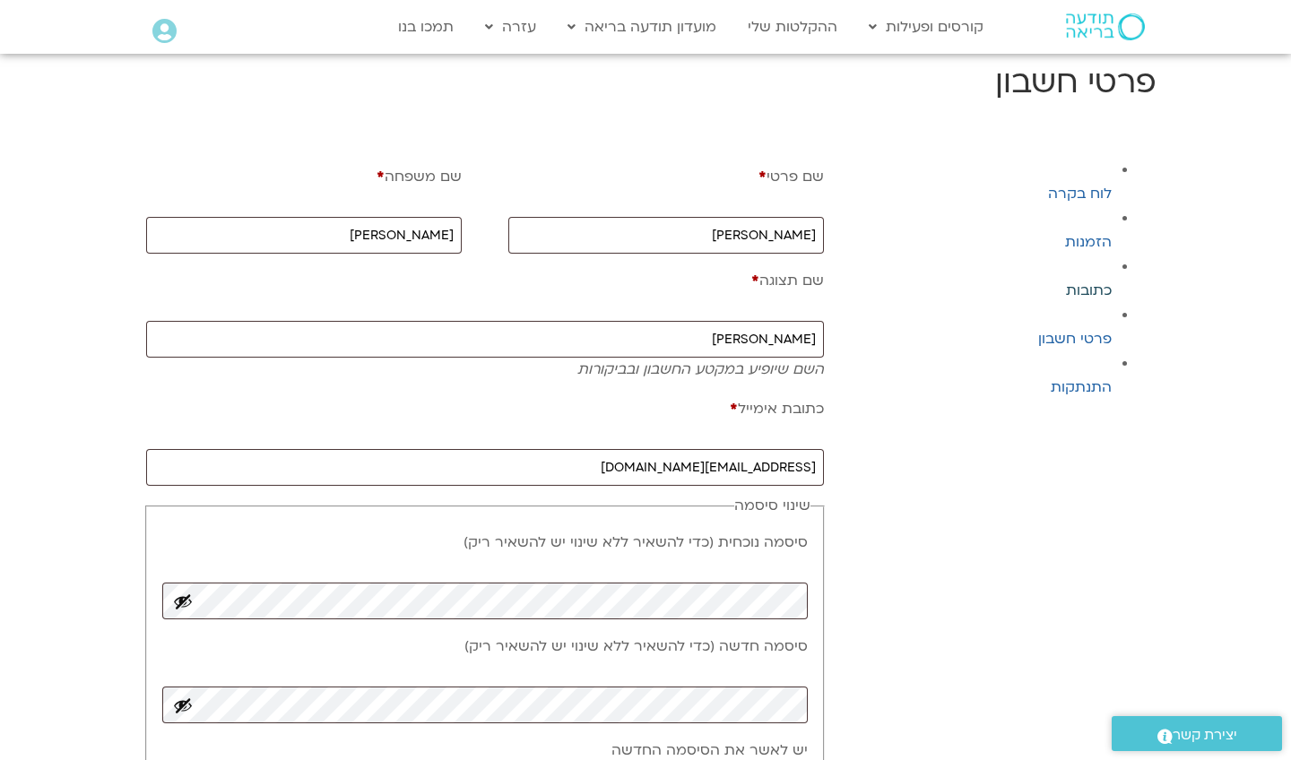
click at [1083, 291] on link "כתובות" at bounding box center [1089, 291] width 46 height 20
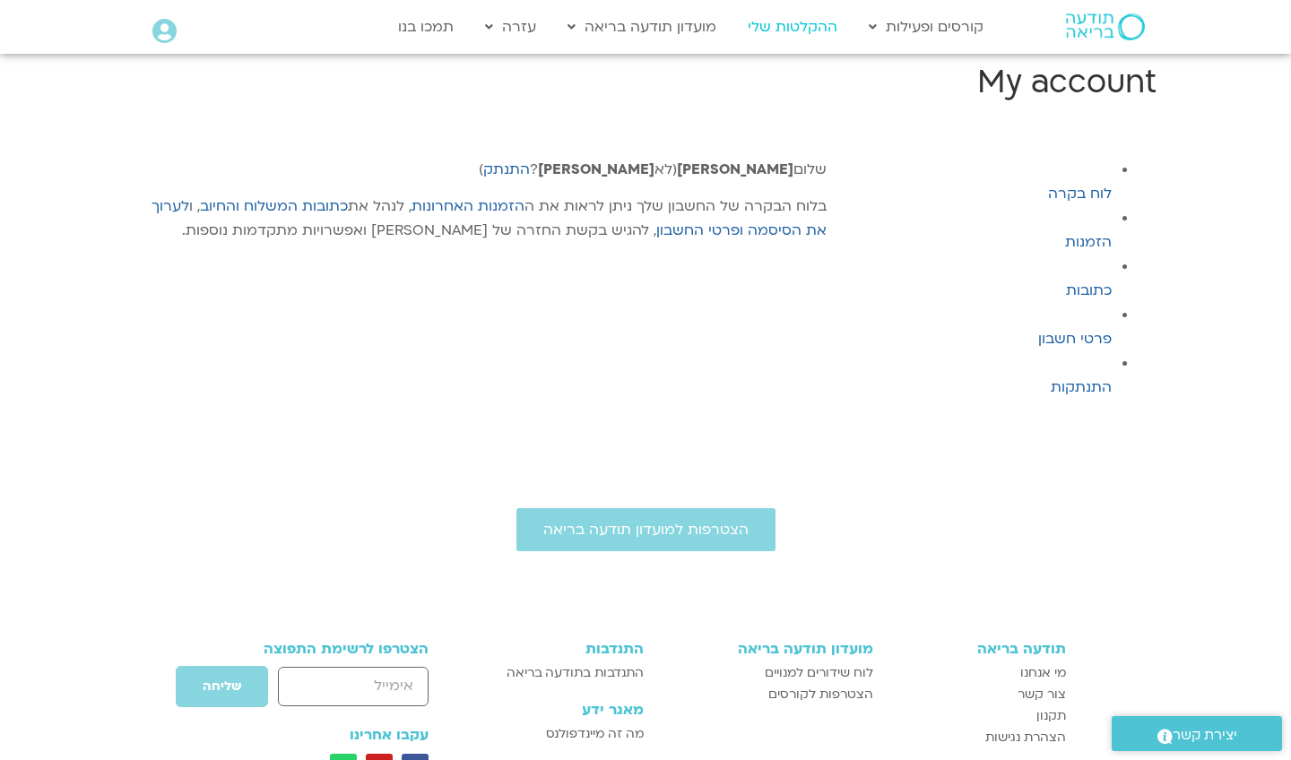
click at [819, 31] on link "ההקלטות שלי" at bounding box center [793, 27] width 108 height 34
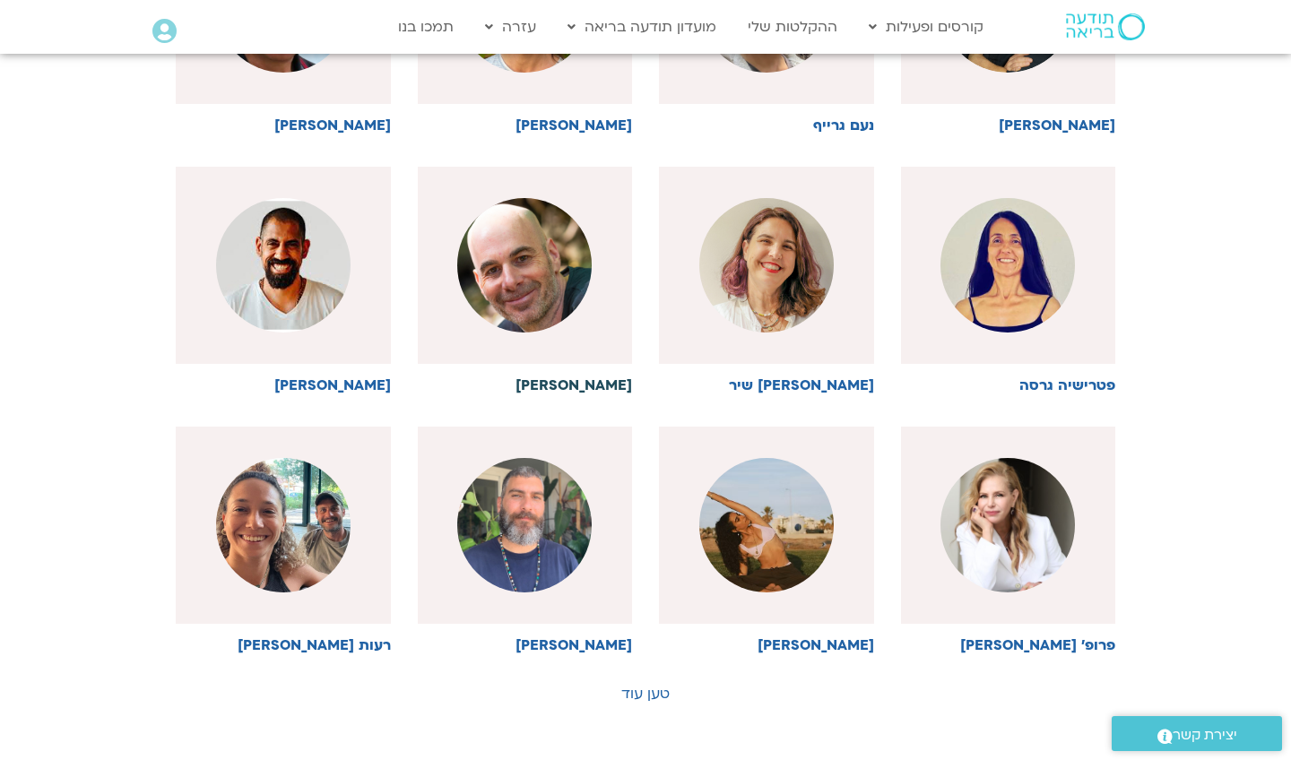
click at [548, 289] on img at bounding box center [524, 265] width 135 height 135
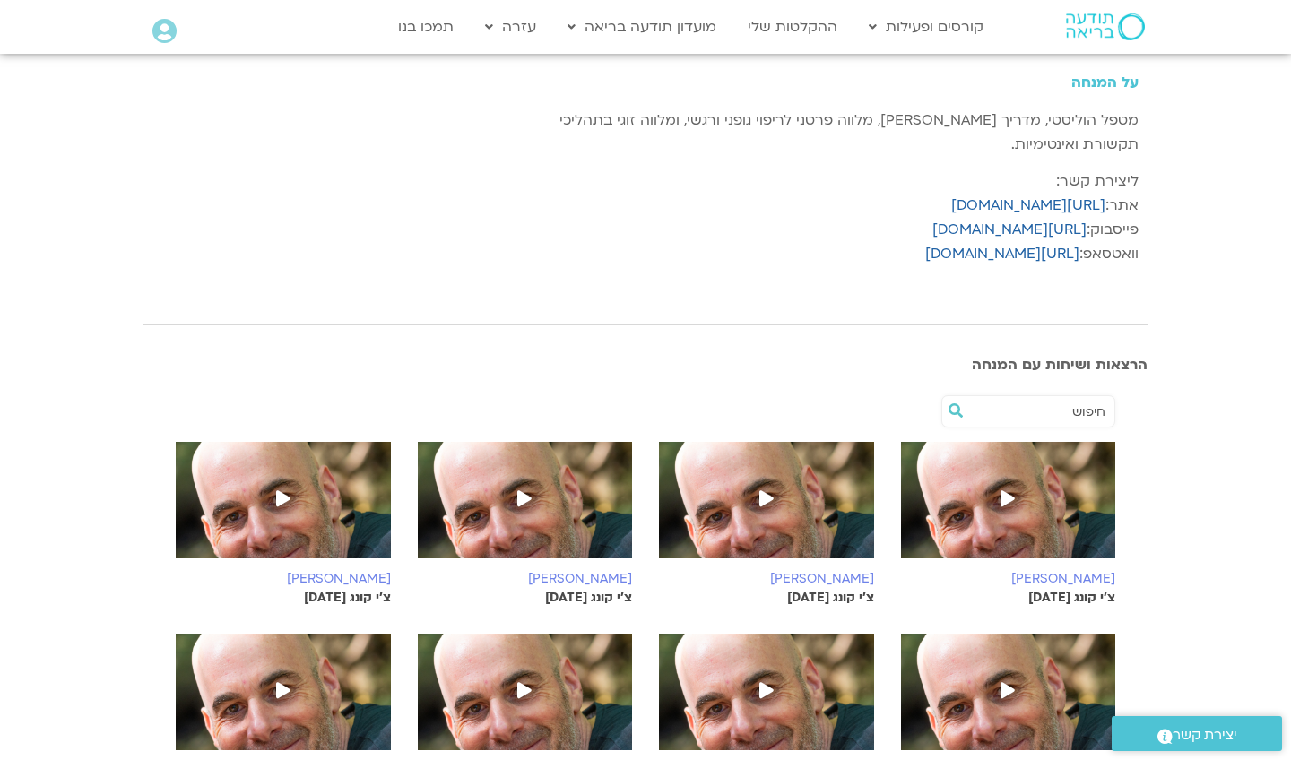
scroll to position [322, 0]
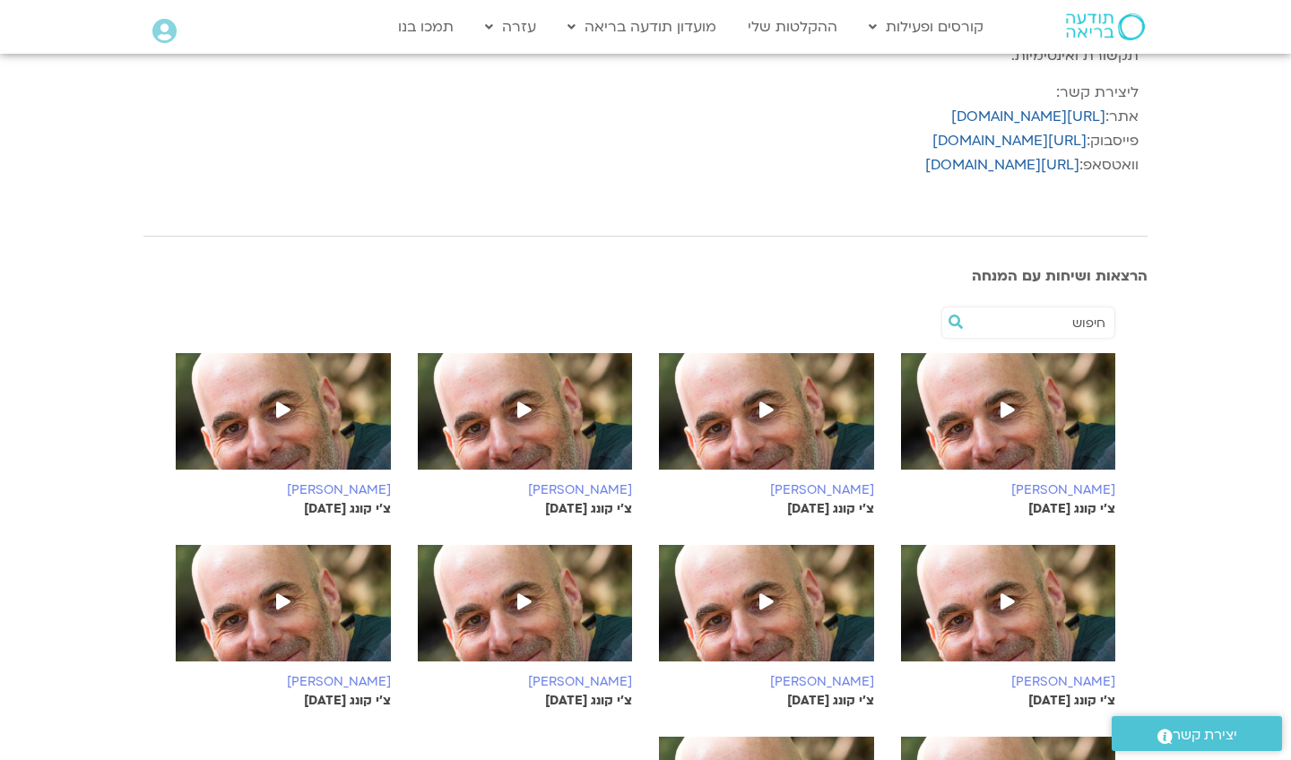
click at [1037, 420] on img at bounding box center [1008, 420] width 215 height 135
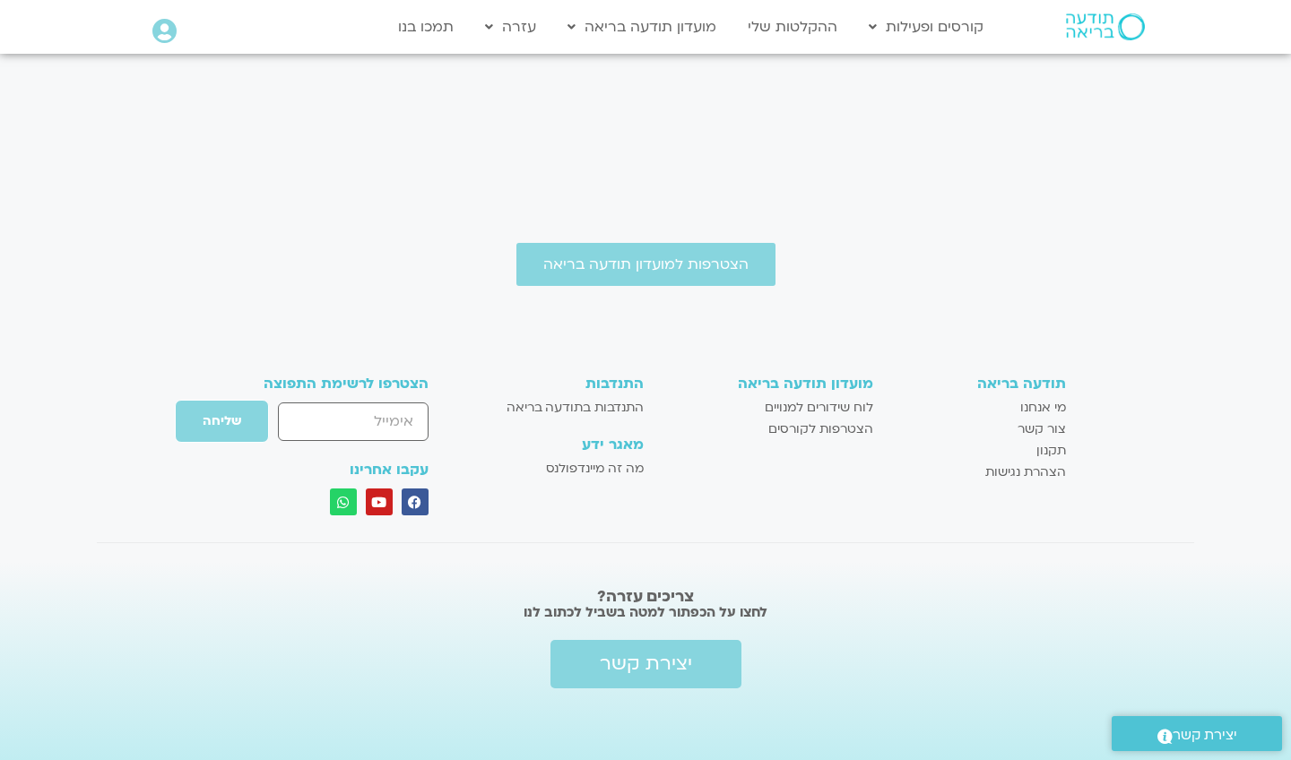
scroll to position [582, 0]
